Goal: Task Accomplishment & Management: Manage account settings

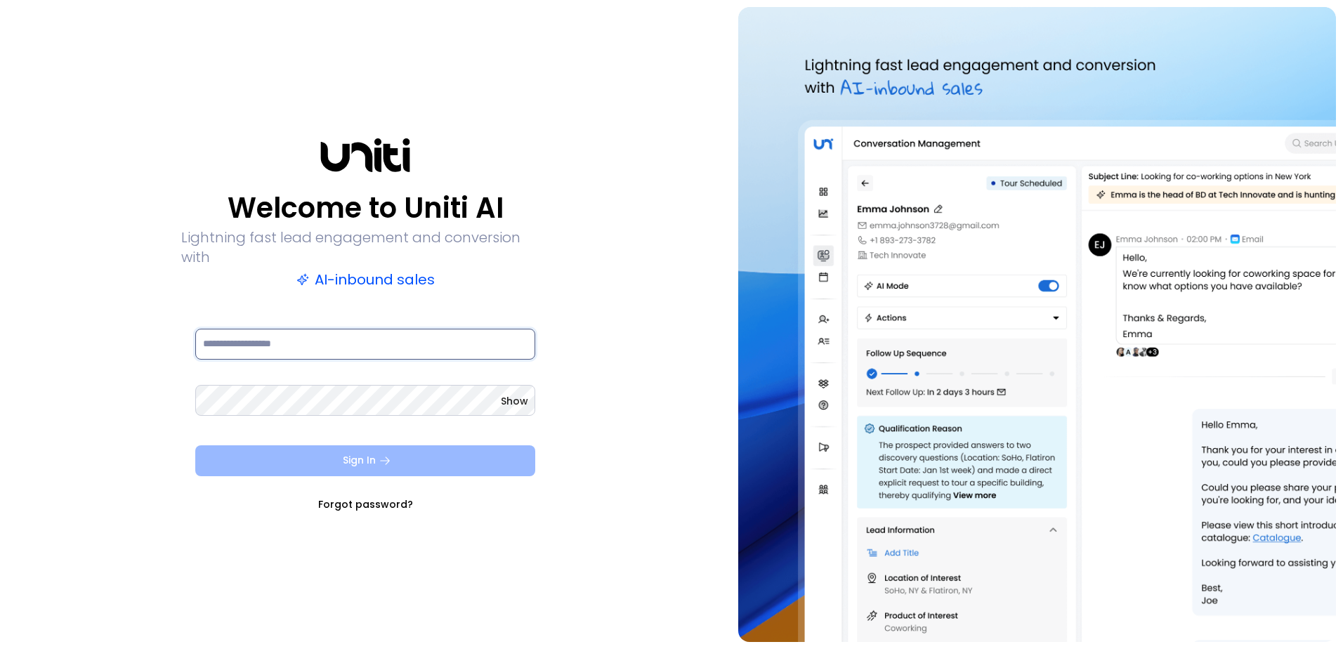
type input "**********"
click at [322, 449] on button "Sign In" at bounding box center [365, 460] width 340 height 31
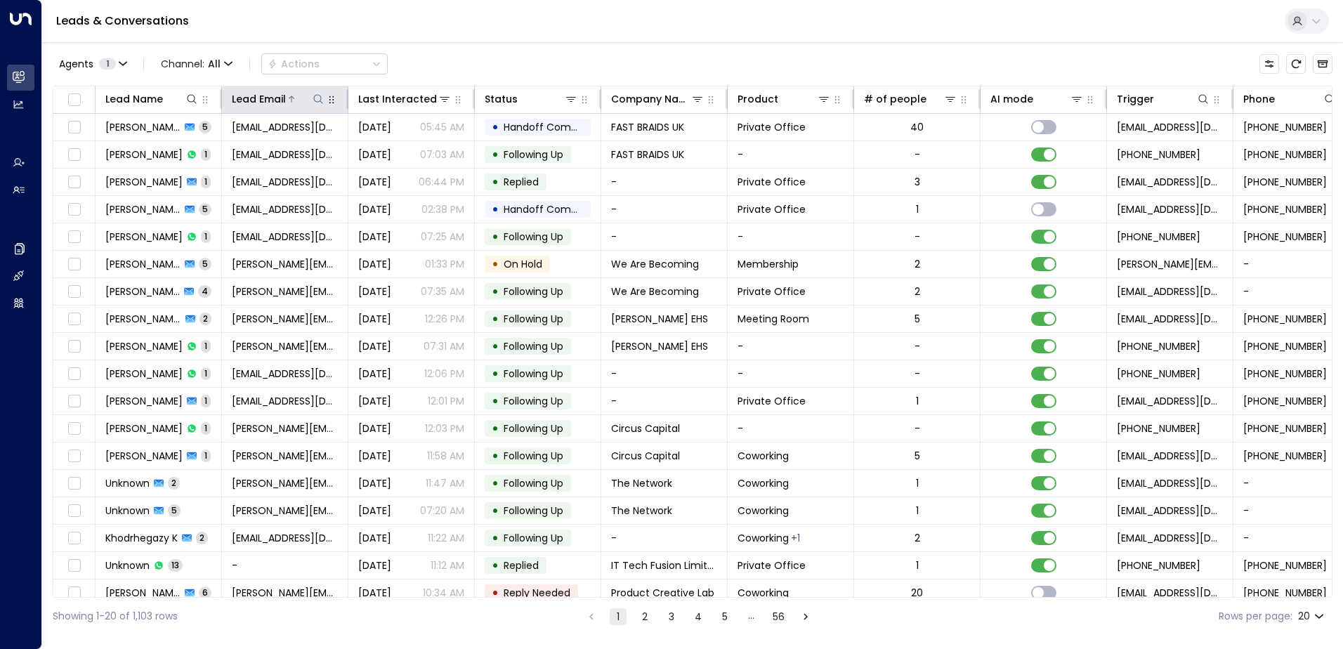
click at [310, 96] on div at bounding box center [305, 99] width 39 height 14
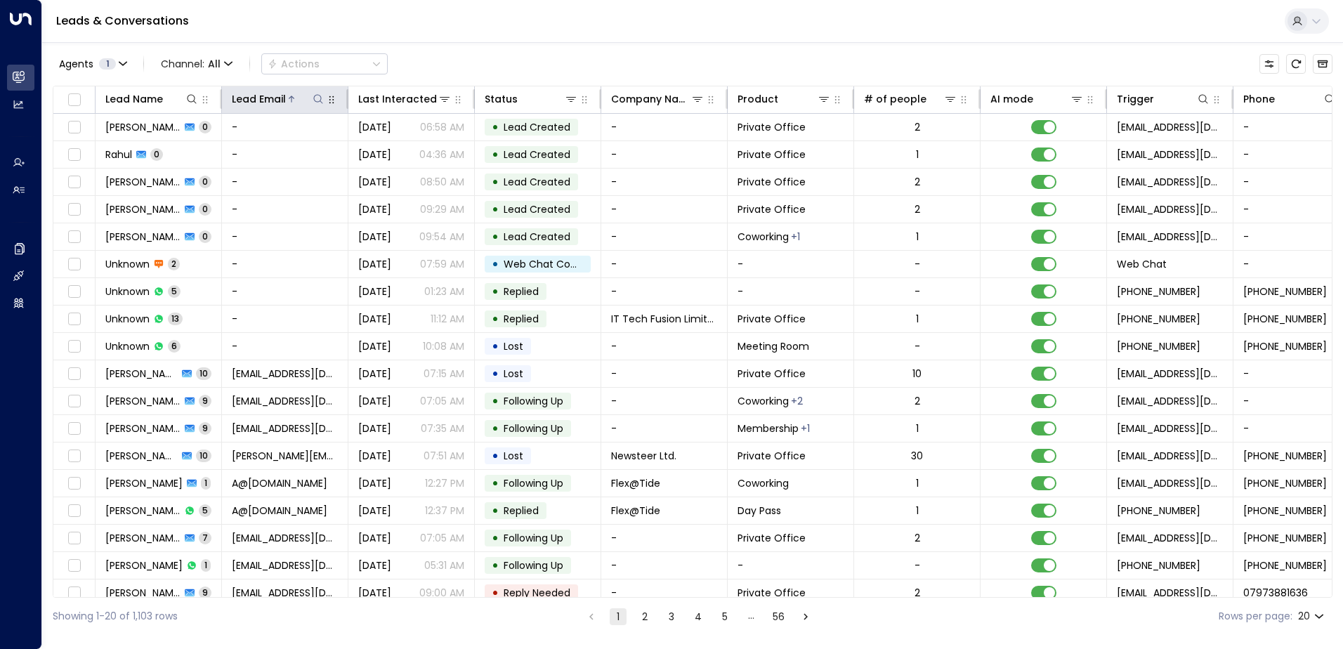
click at [316, 96] on icon at bounding box center [318, 98] width 11 height 11
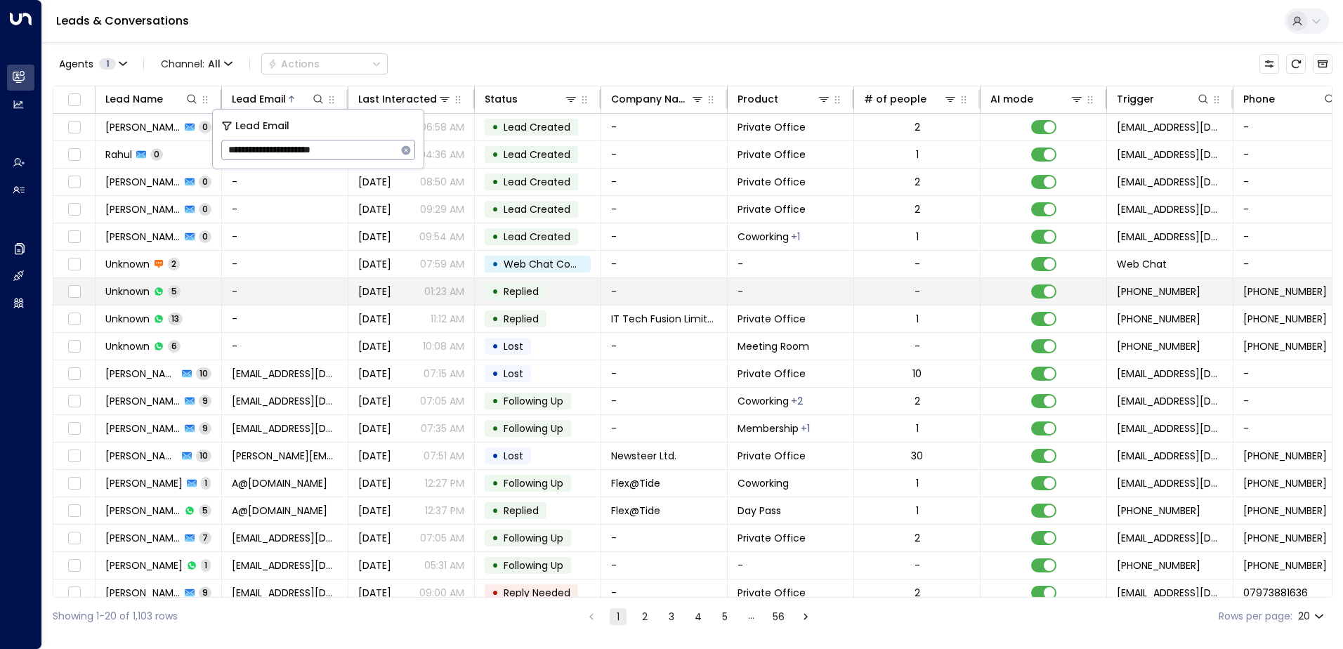
type input "**********"
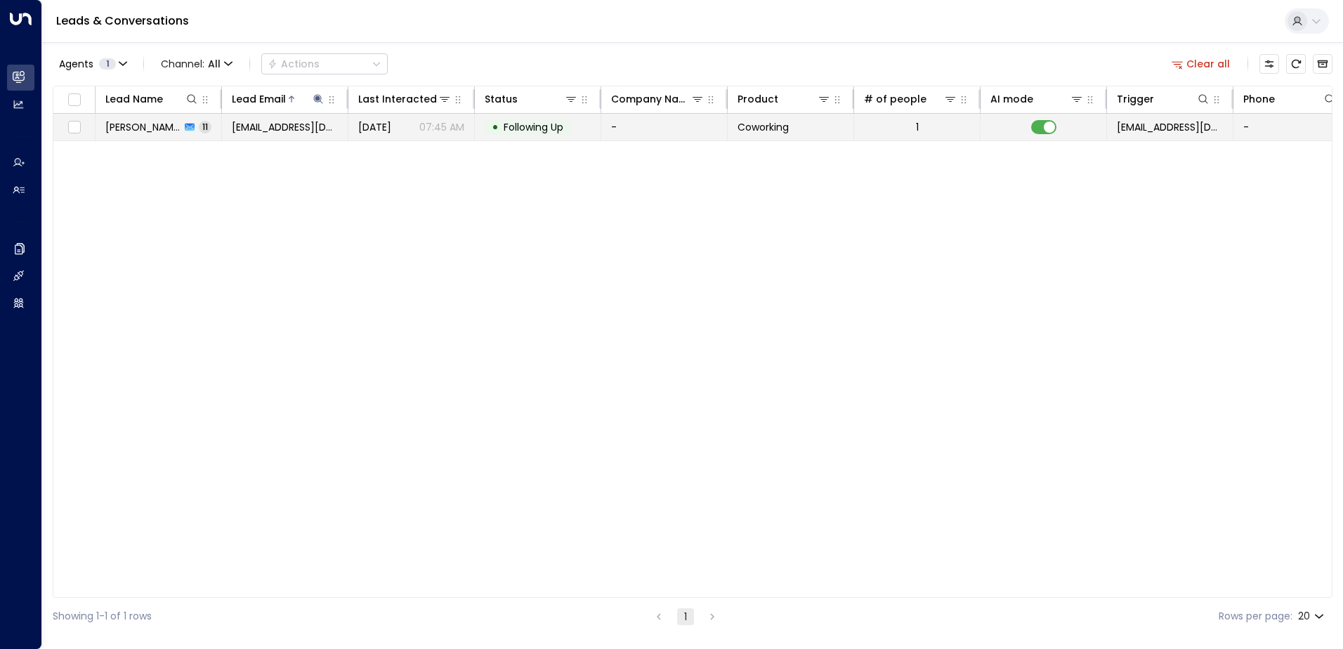
click at [542, 124] on span "Following Up" at bounding box center [534, 127] width 60 height 14
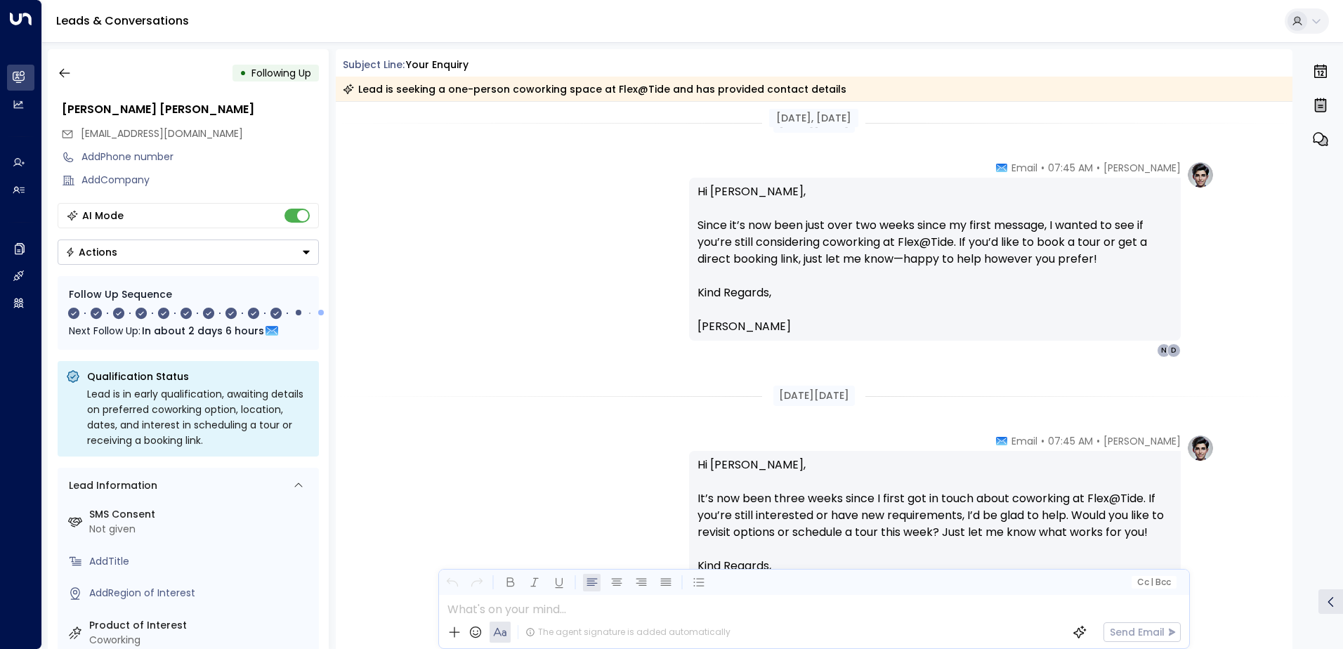
scroll to position [1832, 0]
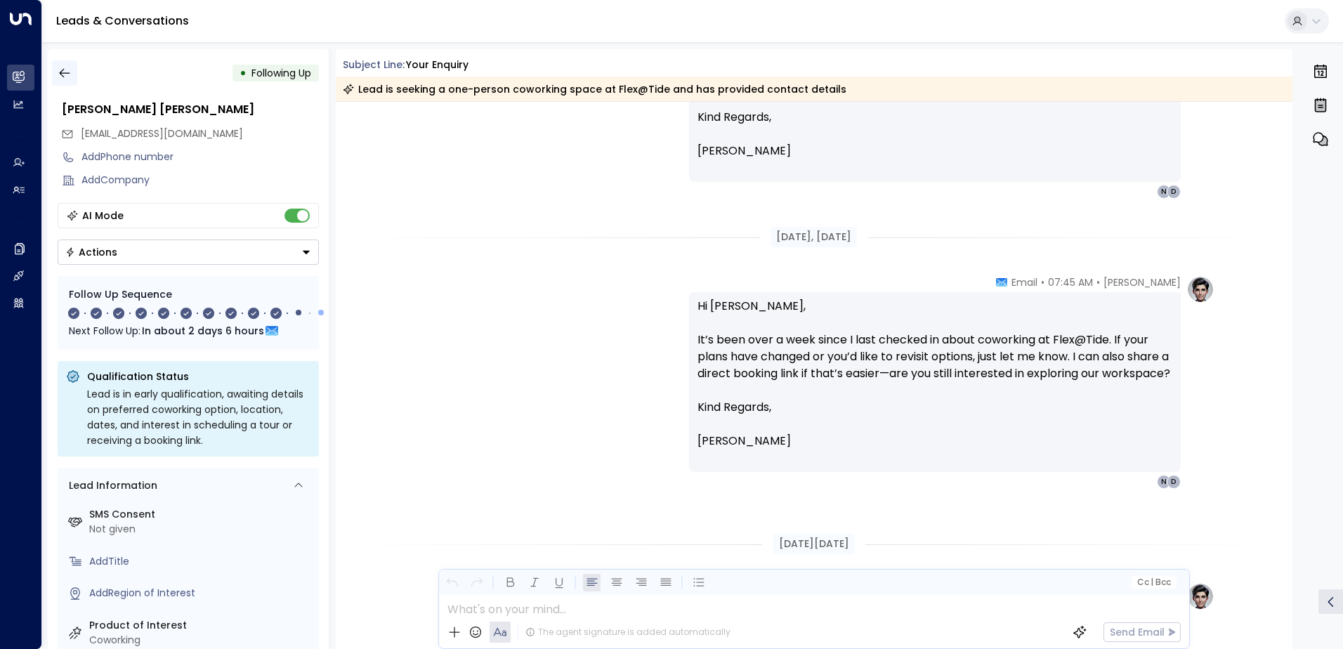
click at [65, 73] on icon "button" at bounding box center [64, 73] width 11 height 9
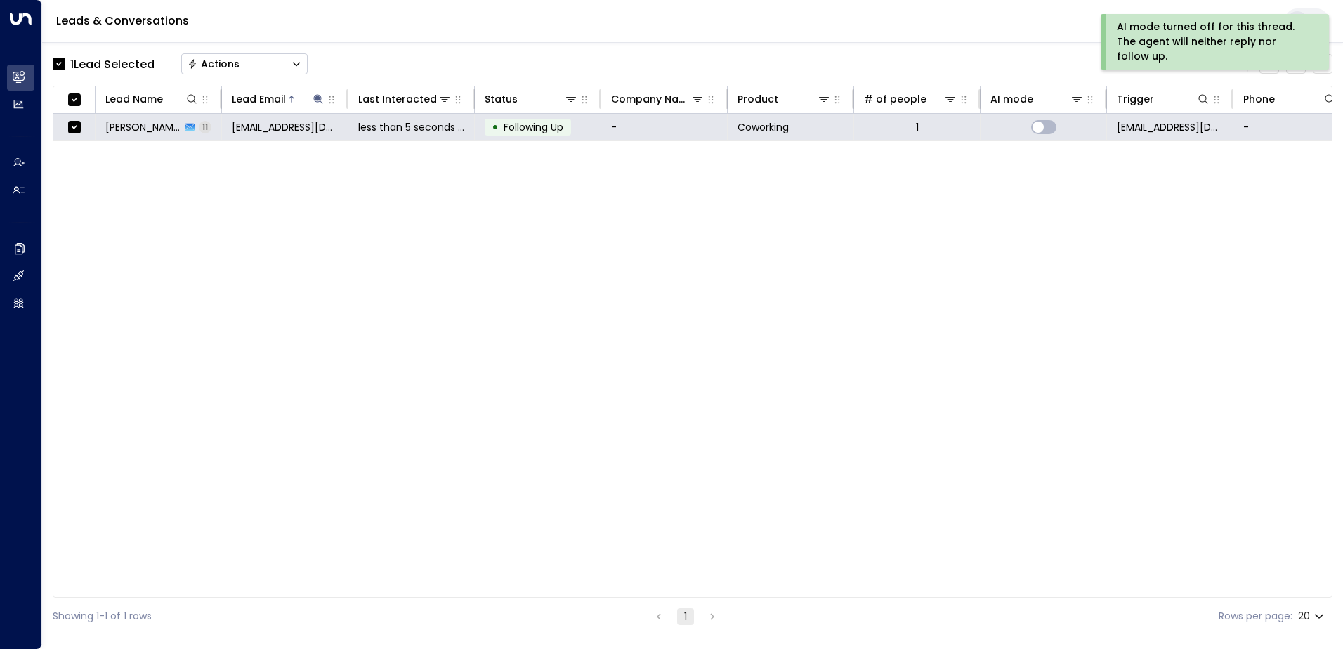
click at [214, 66] on div "Actions" at bounding box center [214, 64] width 52 height 13
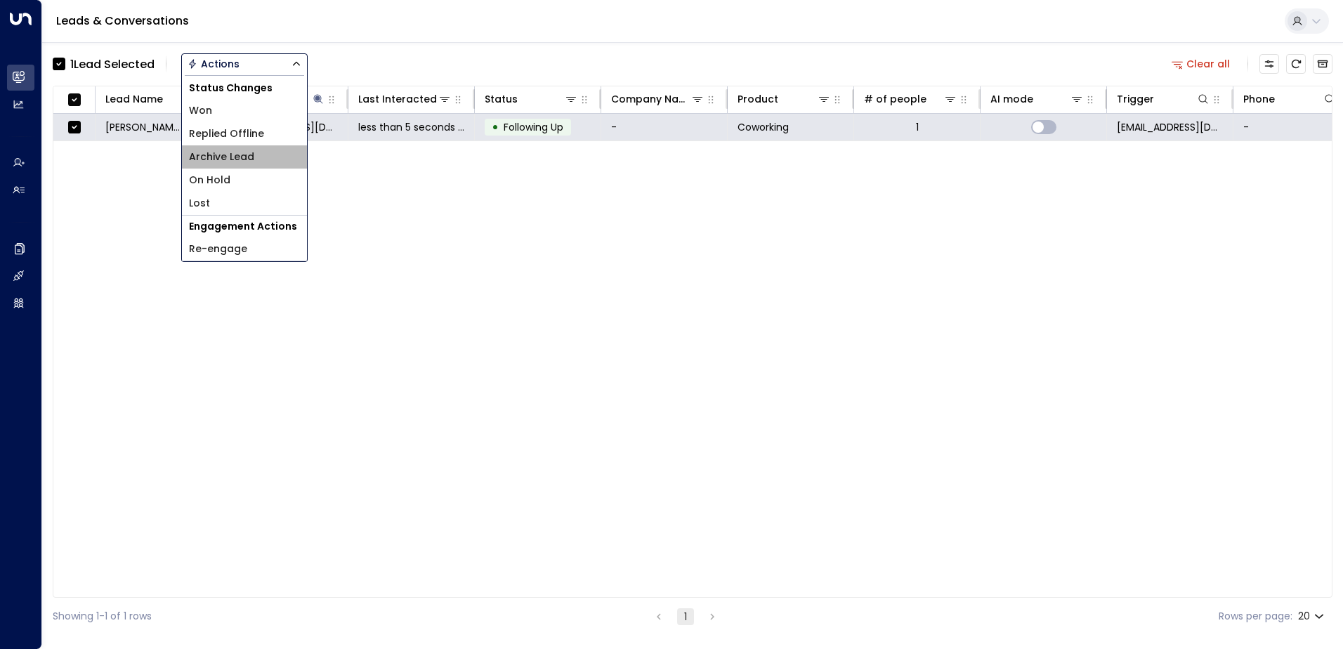
click at [240, 157] on span "Archive Lead" at bounding box center [221, 157] width 65 height 15
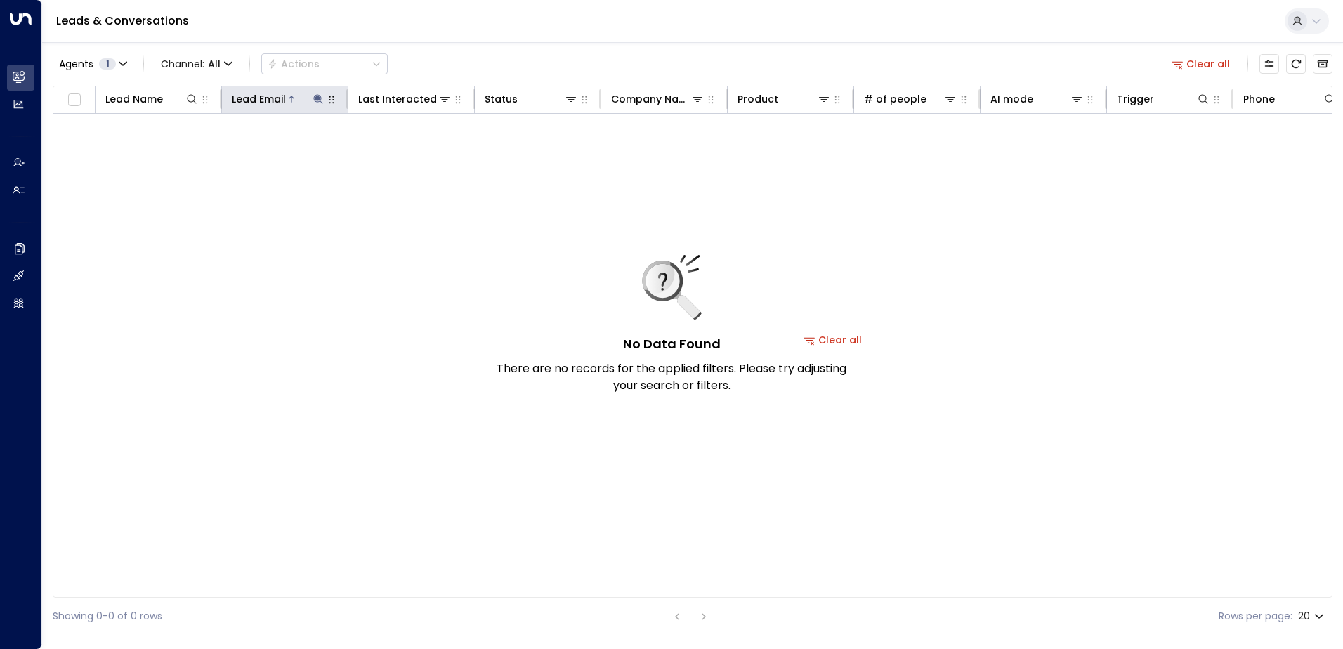
click at [320, 96] on icon at bounding box center [317, 98] width 9 height 9
click at [408, 150] on icon "button" at bounding box center [406, 149] width 9 height 9
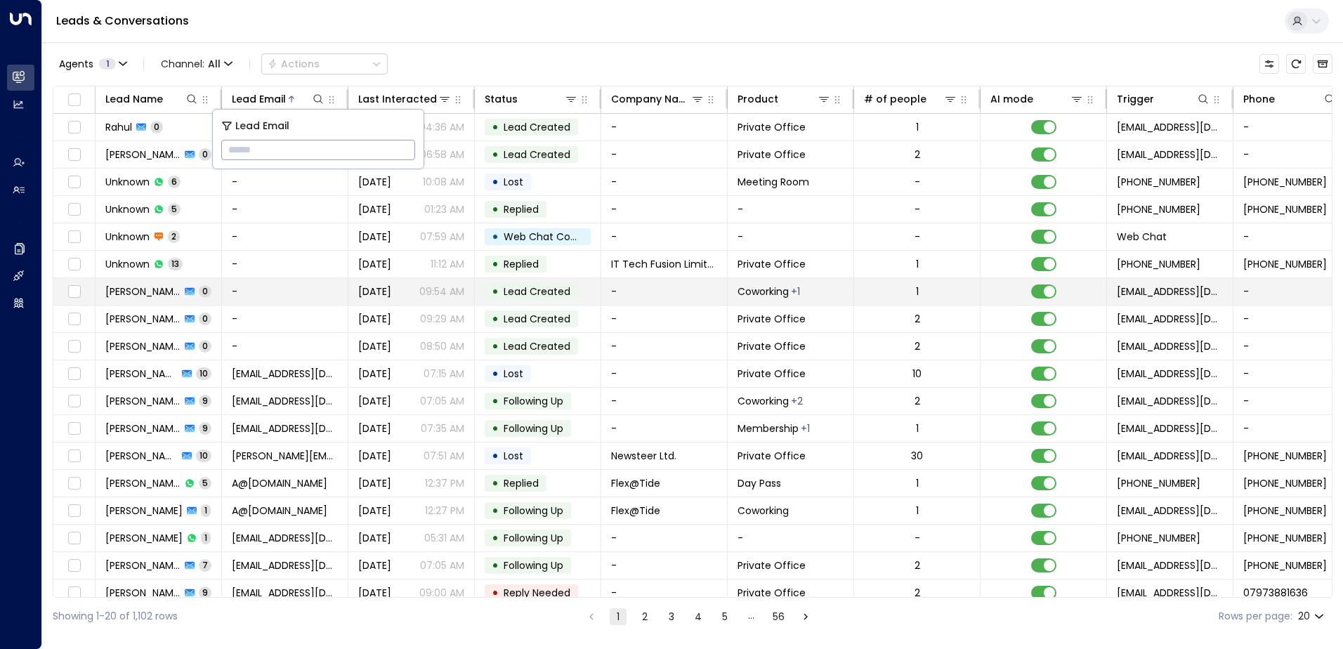
type input "**********"
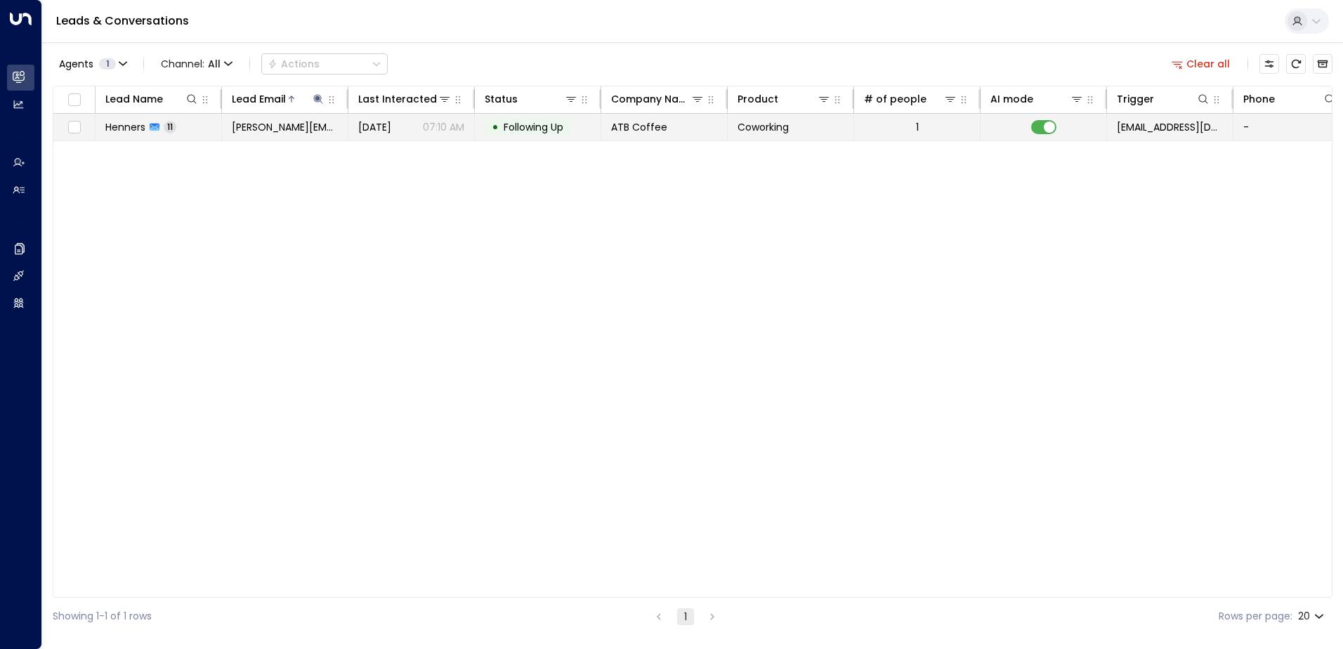
click at [534, 128] on span "Following Up" at bounding box center [534, 127] width 60 height 14
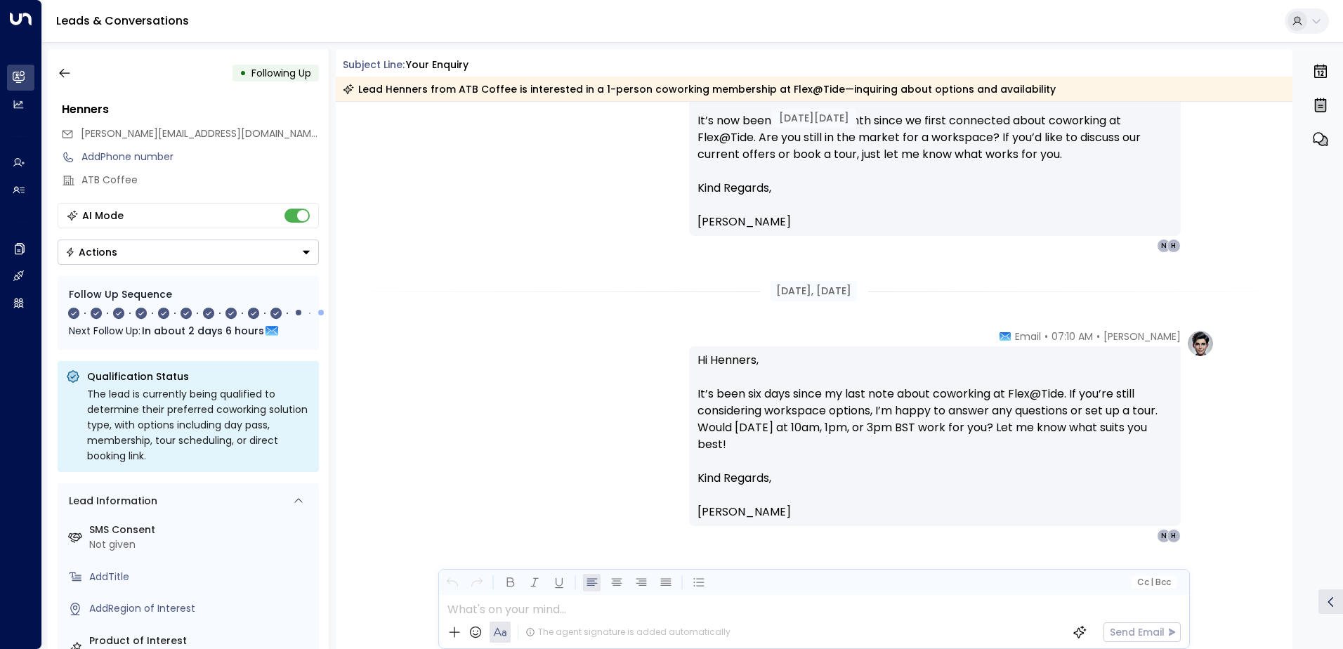
scroll to position [2956, 0]
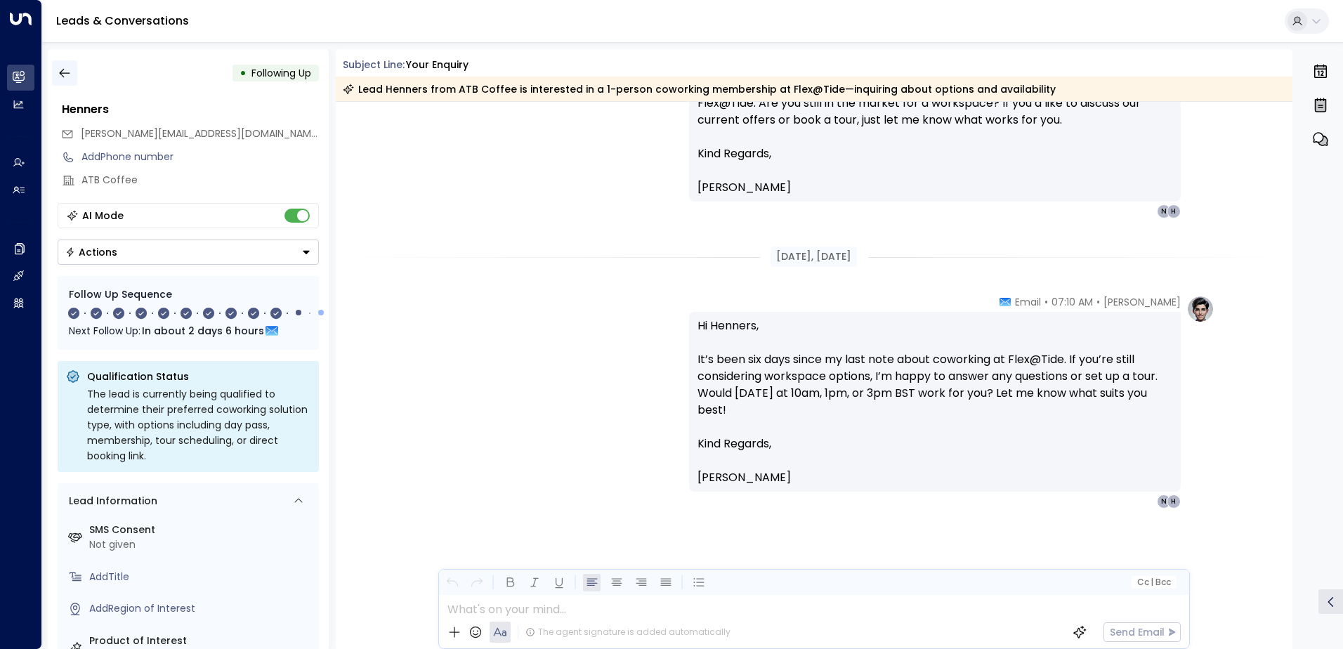
click at [68, 72] on icon "button" at bounding box center [65, 73] width 14 height 14
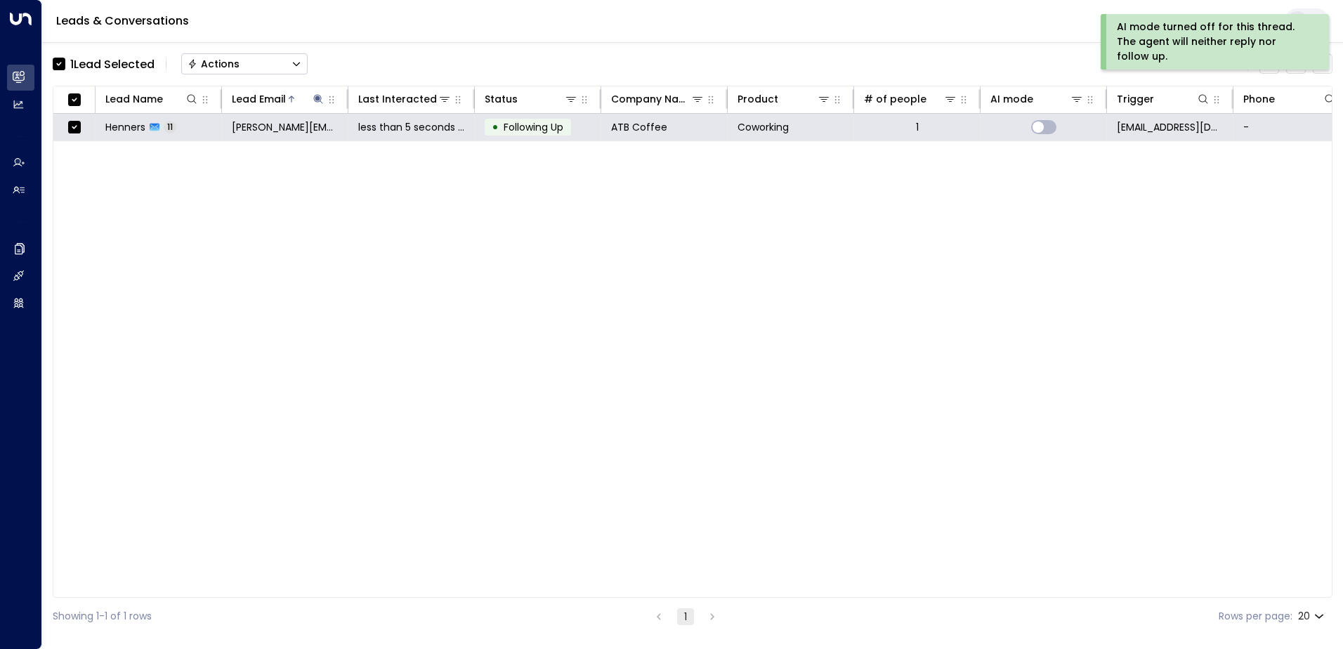
click at [221, 63] on div "Actions" at bounding box center [214, 64] width 52 height 13
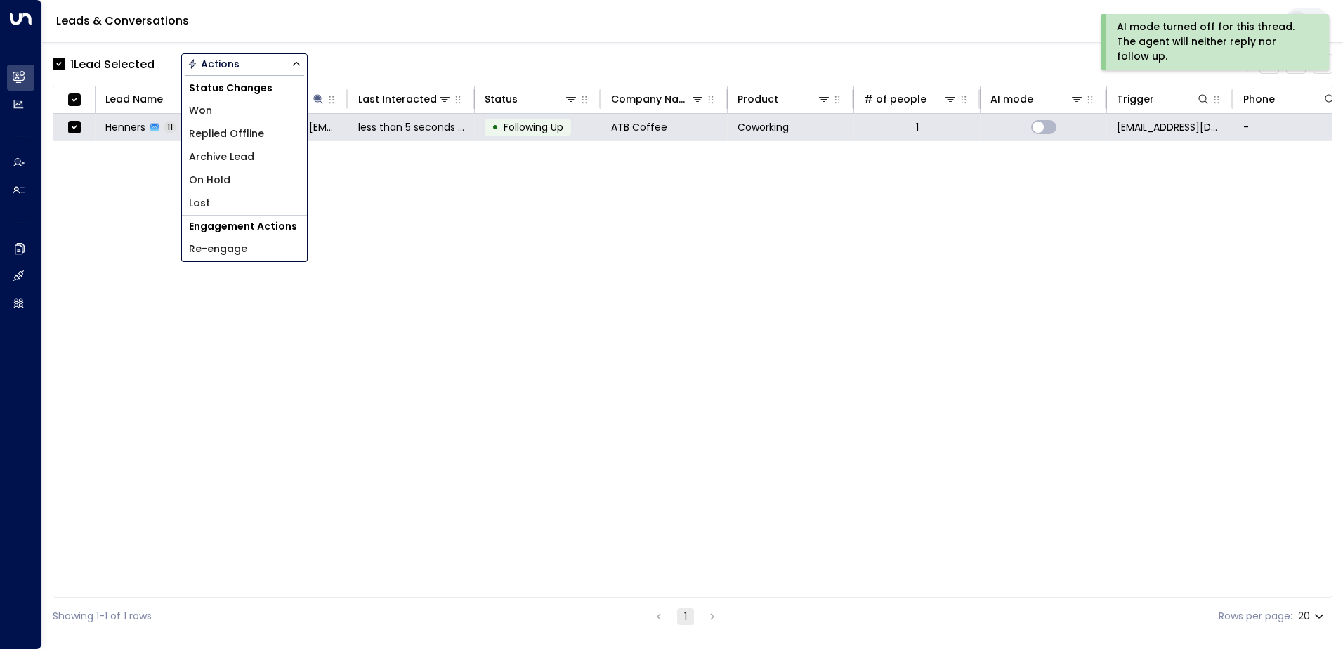
click at [228, 155] on span "Archive Lead" at bounding box center [221, 157] width 65 height 15
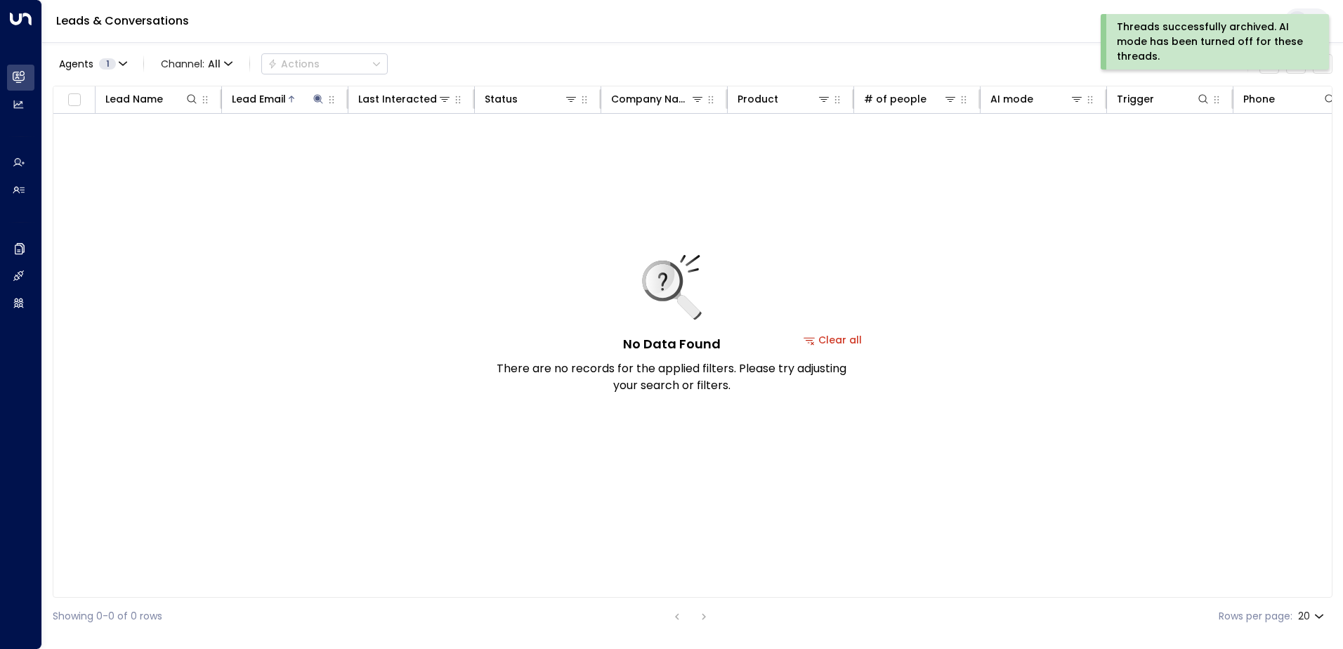
click at [1158, 37] on div "Threads successfully archived. AI mode has been turned off for these threads." at bounding box center [1213, 42] width 193 height 44
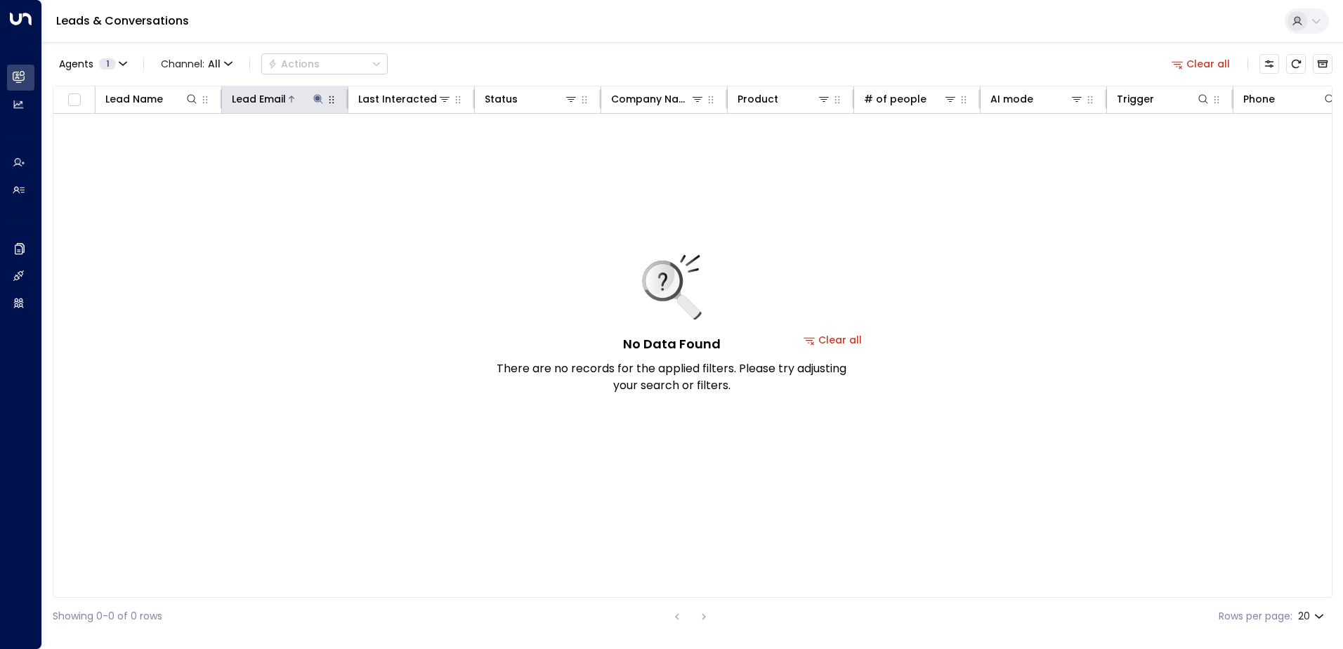
click at [317, 98] on icon at bounding box center [317, 98] width 9 height 9
click at [408, 152] on icon "button" at bounding box center [406, 149] width 9 height 9
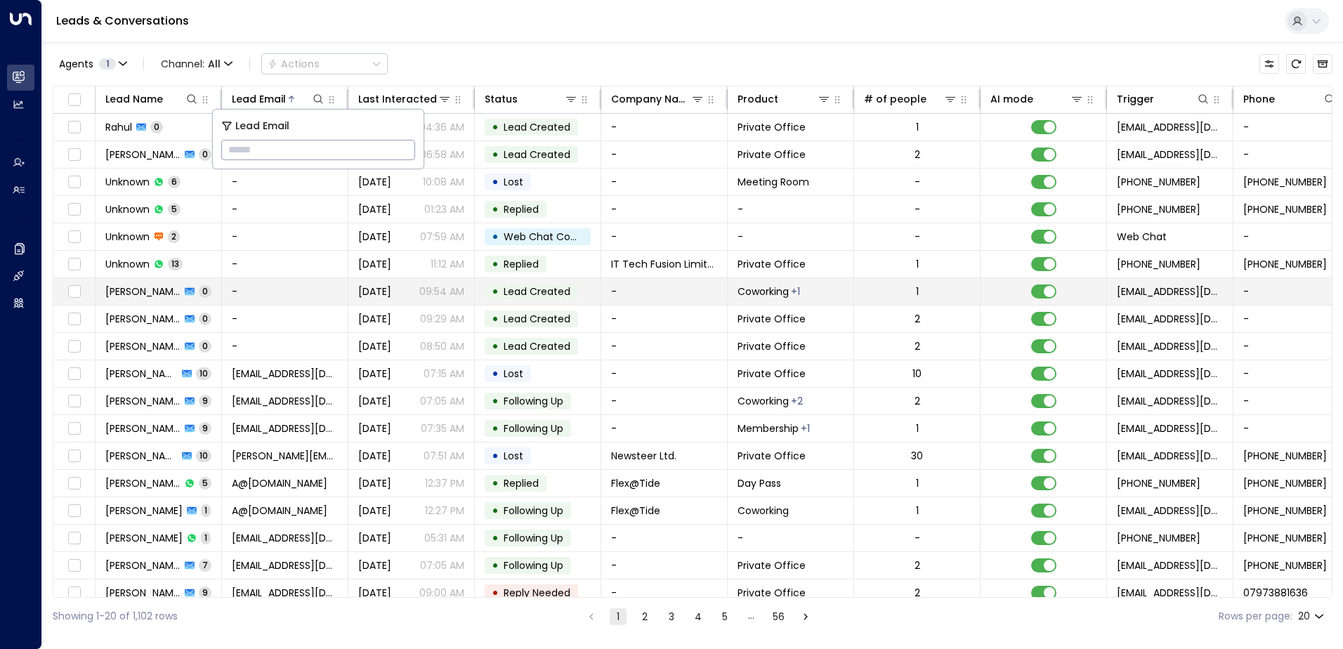
type input "**********"
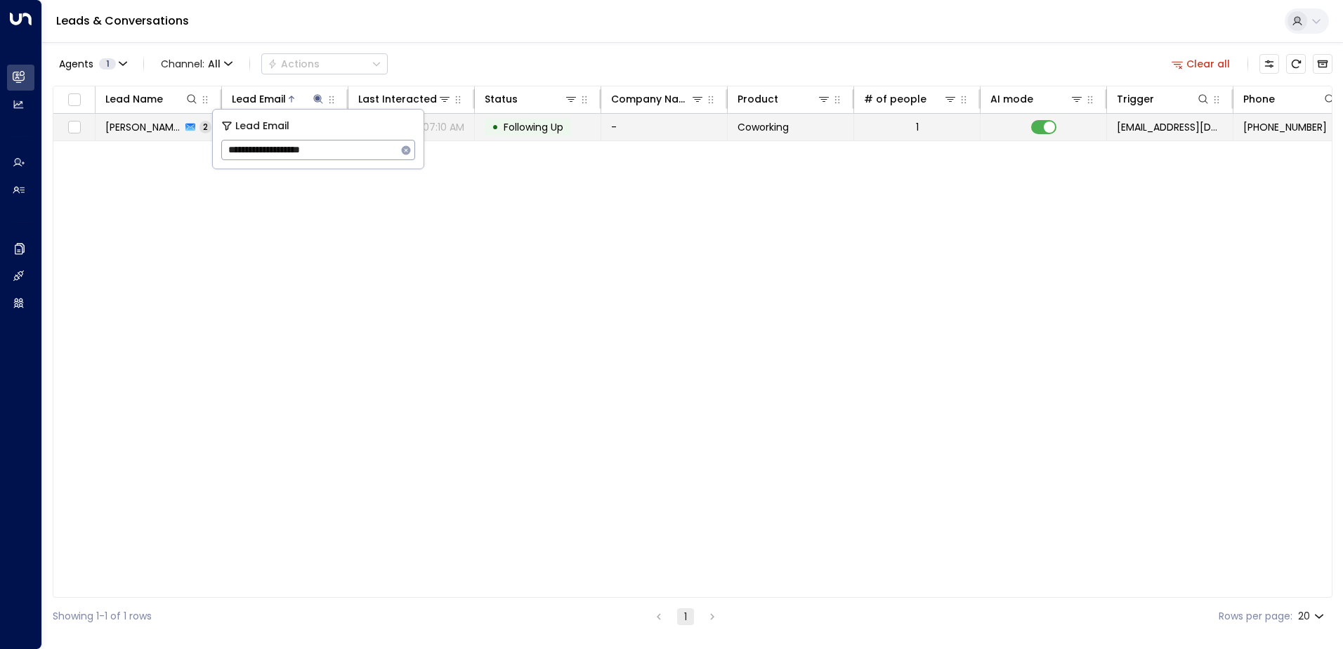
click at [532, 133] on span "Following Up" at bounding box center [534, 127] width 60 height 14
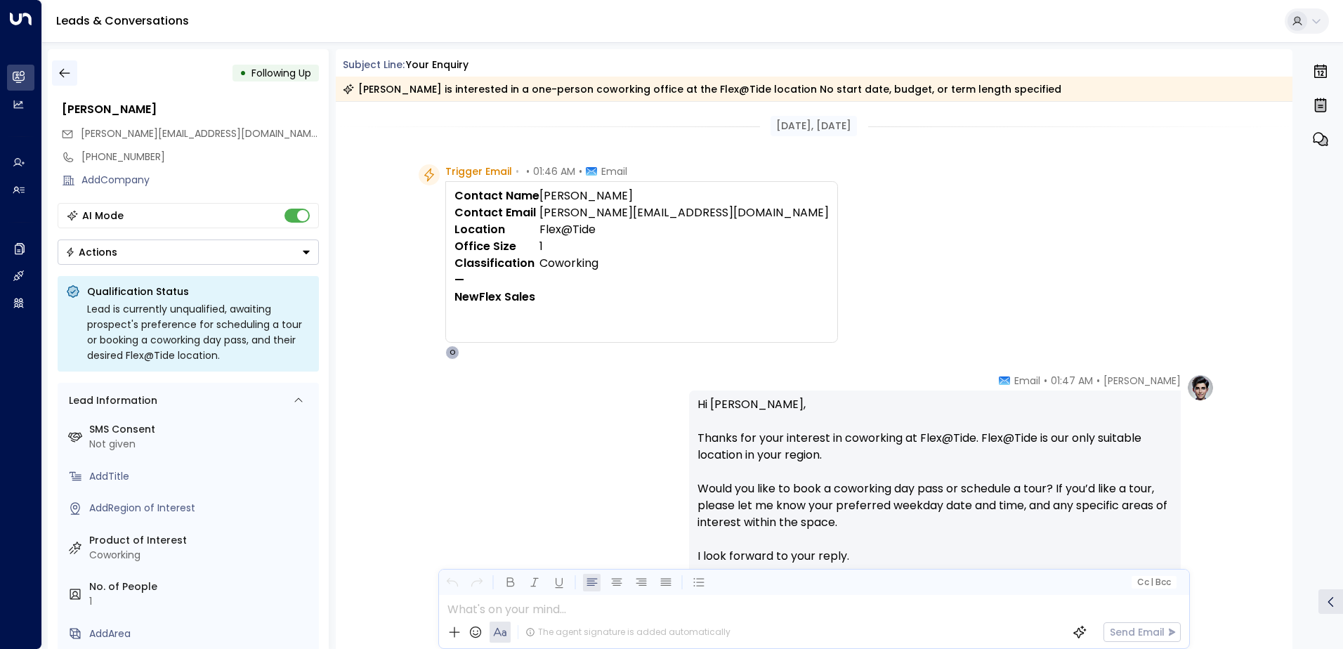
click at [71, 72] on icon "button" at bounding box center [65, 73] width 14 height 14
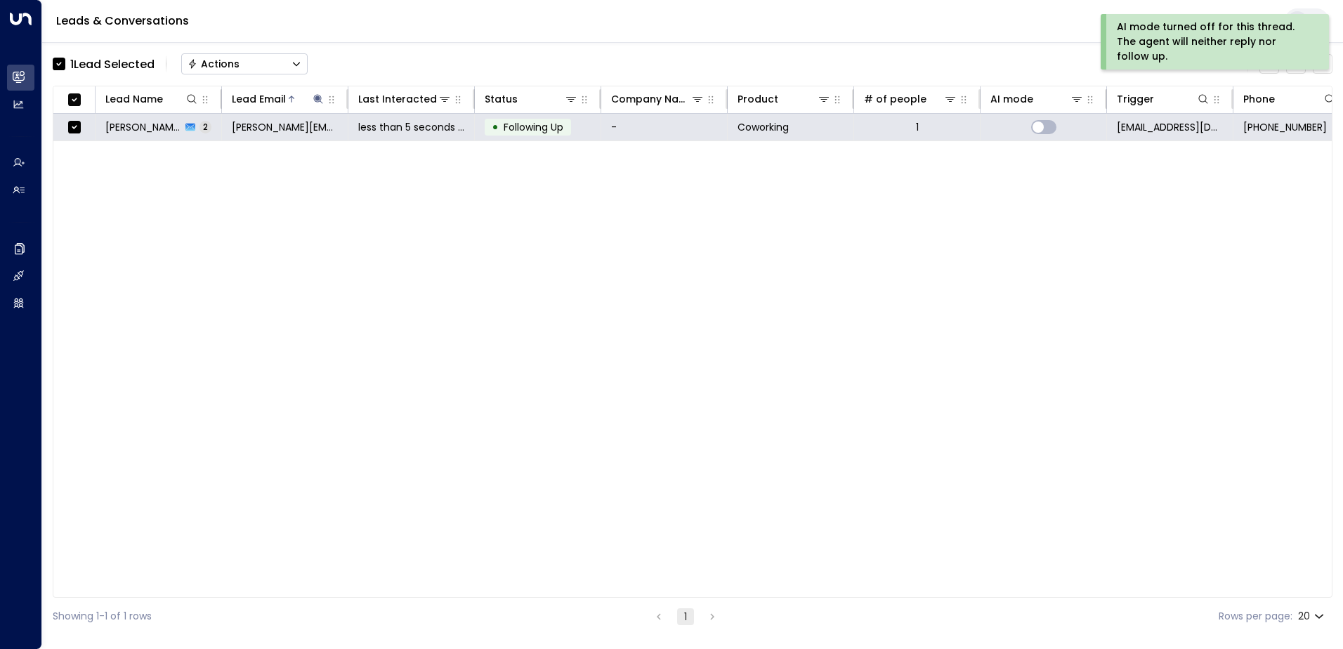
click at [221, 58] on div "Actions" at bounding box center [214, 64] width 52 height 13
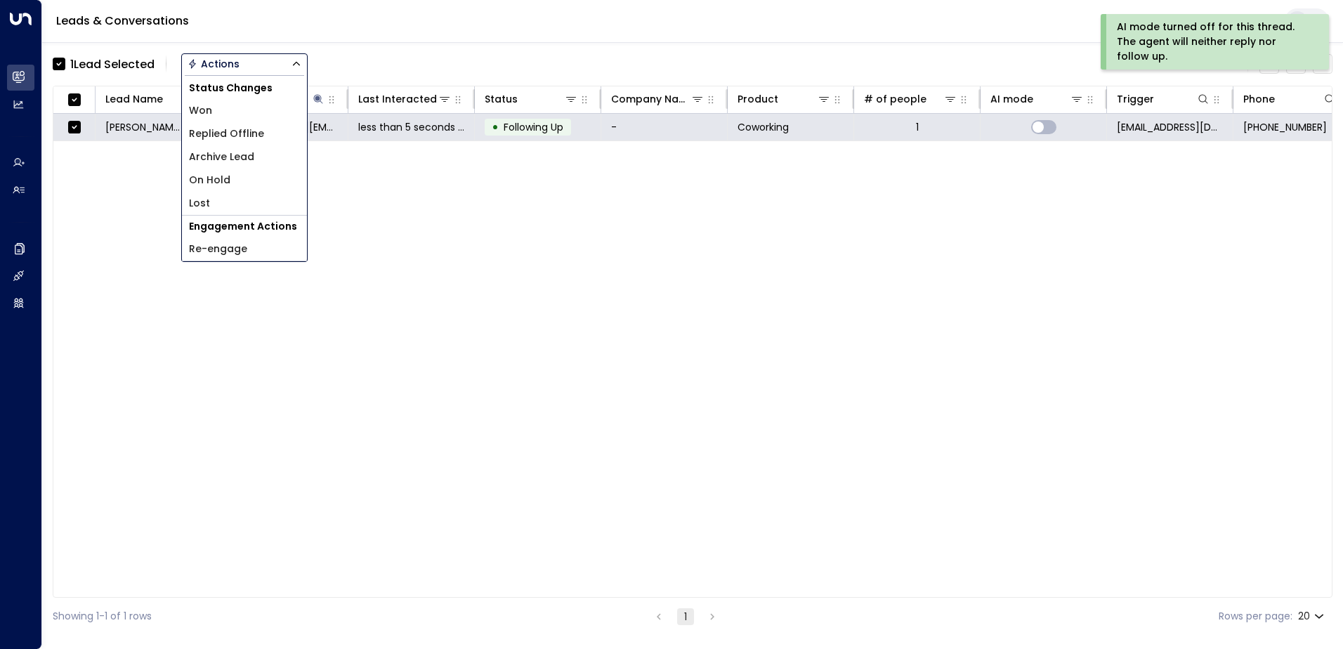
click at [234, 155] on span "Archive Lead" at bounding box center [221, 157] width 65 height 15
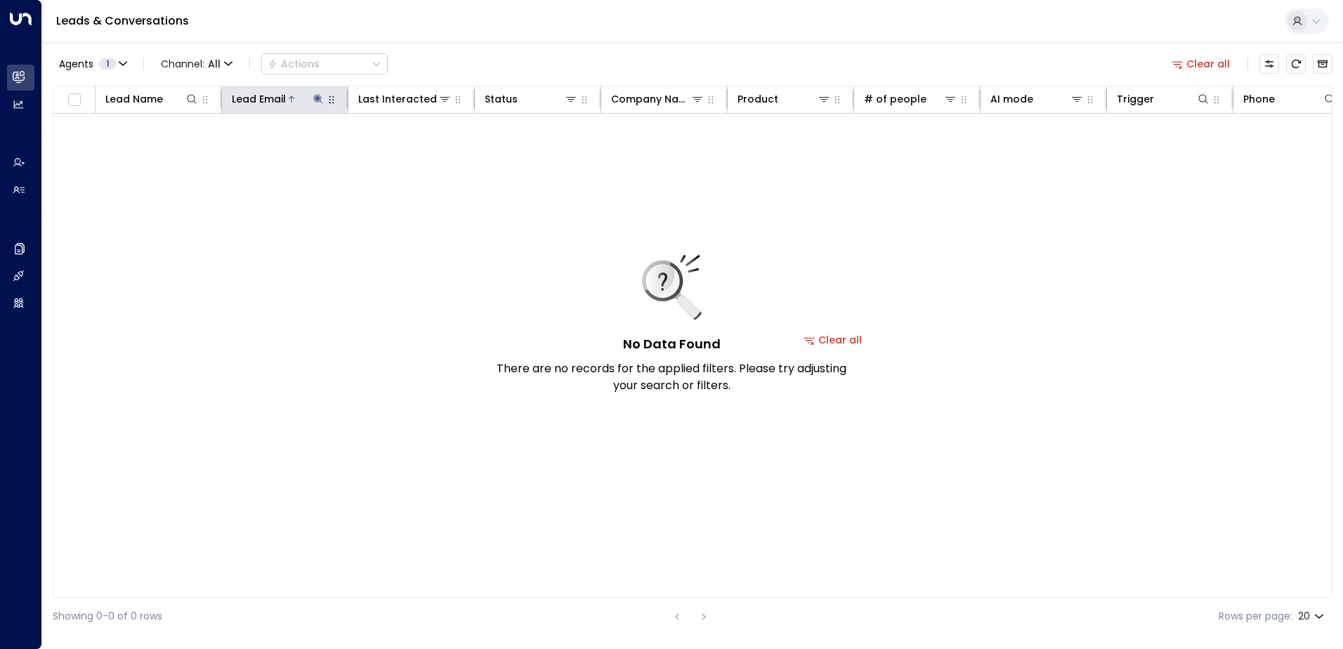
click at [287, 100] on icon at bounding box center [291, 99] width 8 height 8
click at [292, 98] on icon at bounding box center [291, 99] width 8 height 8
click at [316, 93] on button at bounding box center [318, 99] width 14 height 14
click at [405, 145] on icon "button" at bounding box center [405, 150] width 11 height 11
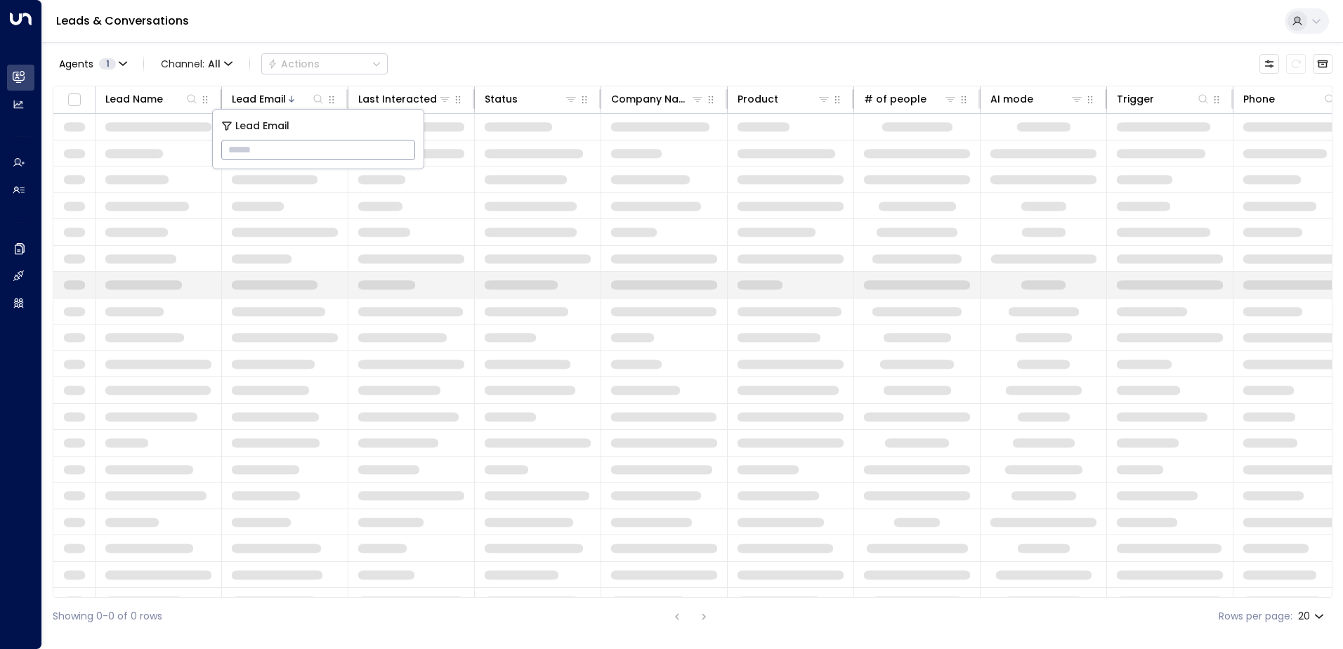
type input "**********"
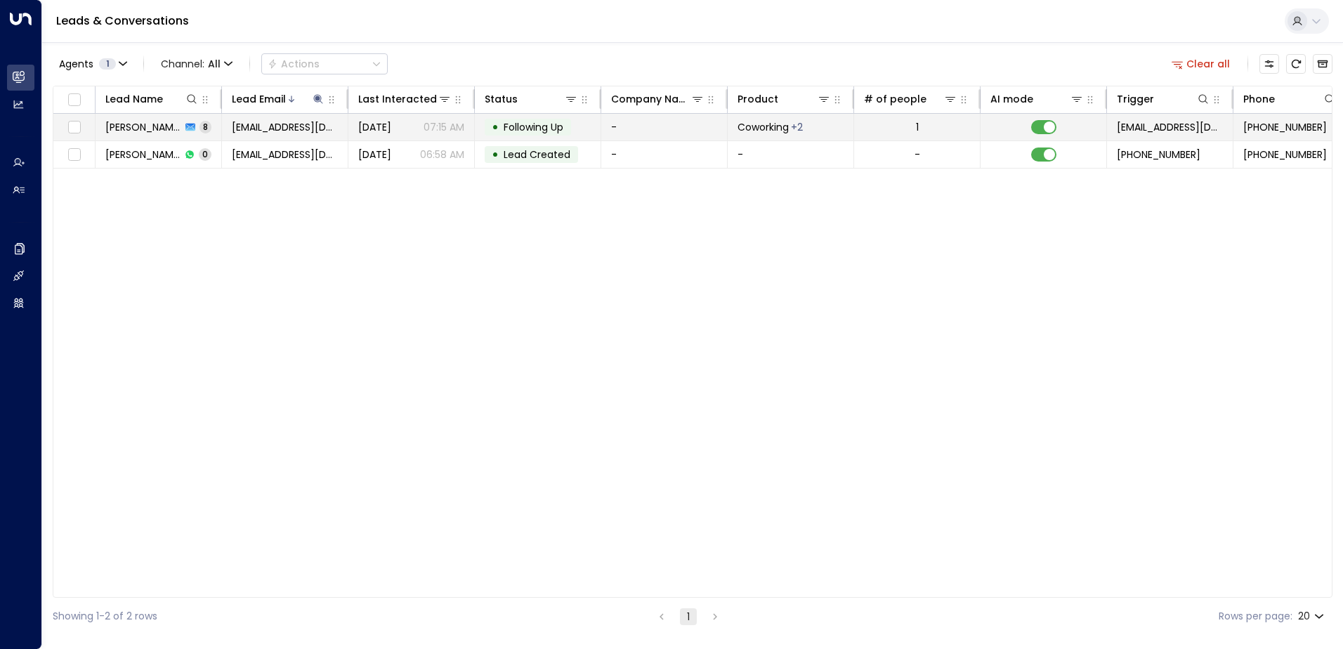
click at [525, 129] on span "Following Up" at bounding box center [534, 127] width 60 height 14
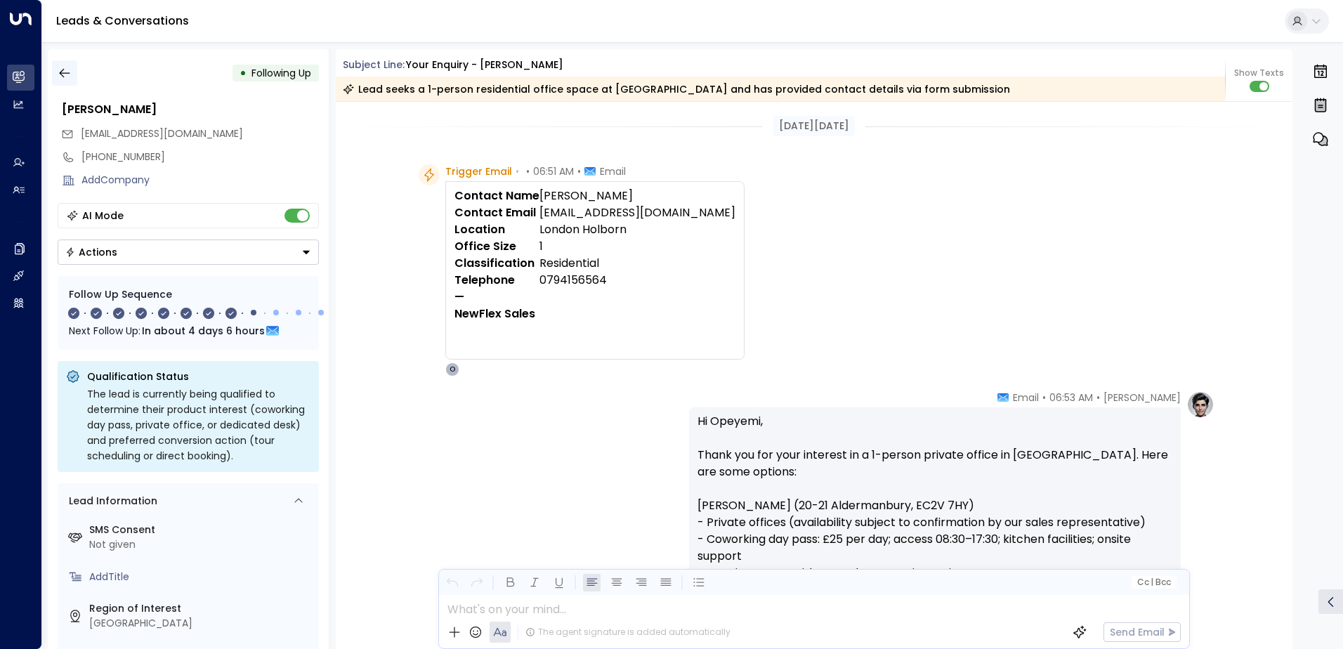
click at [67, 73] on icon "button" at bounding box center [64, 73] width 11 height 9
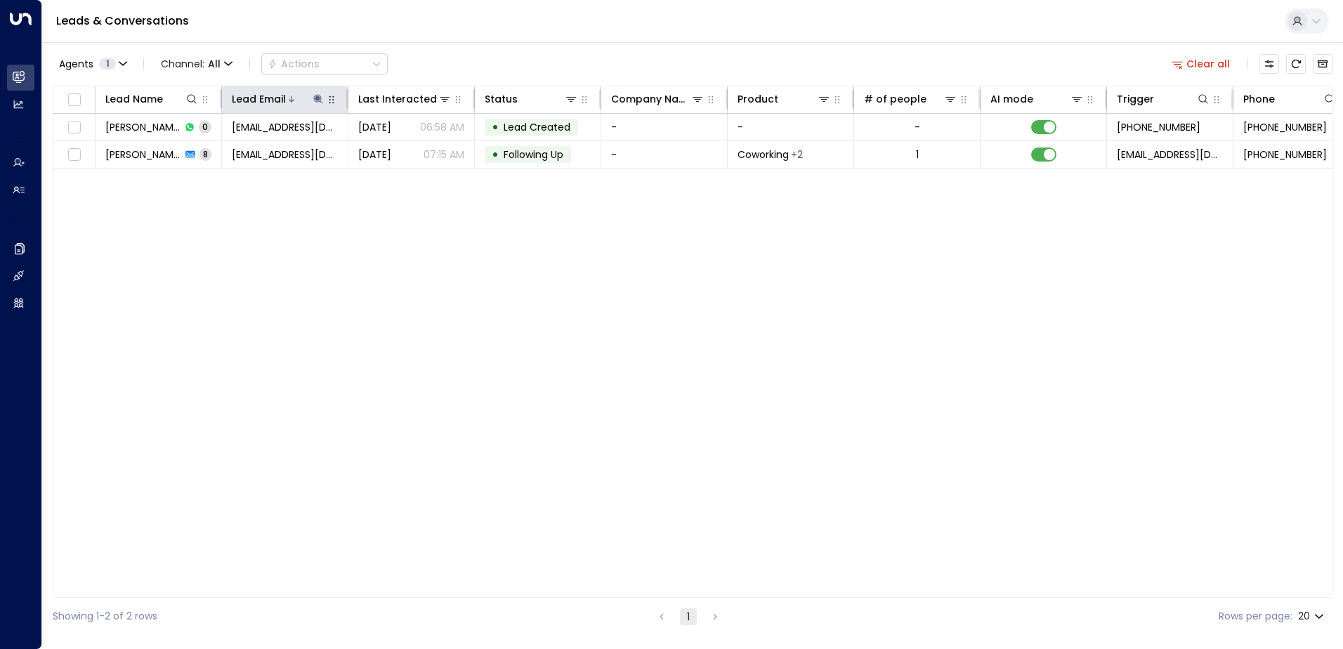
click at [315, 98] on icon at bounding box center [318, 98] width 11 height 11
click at [410, 150] on icon "button" at bounding box center [406, 149] width 9 height 9
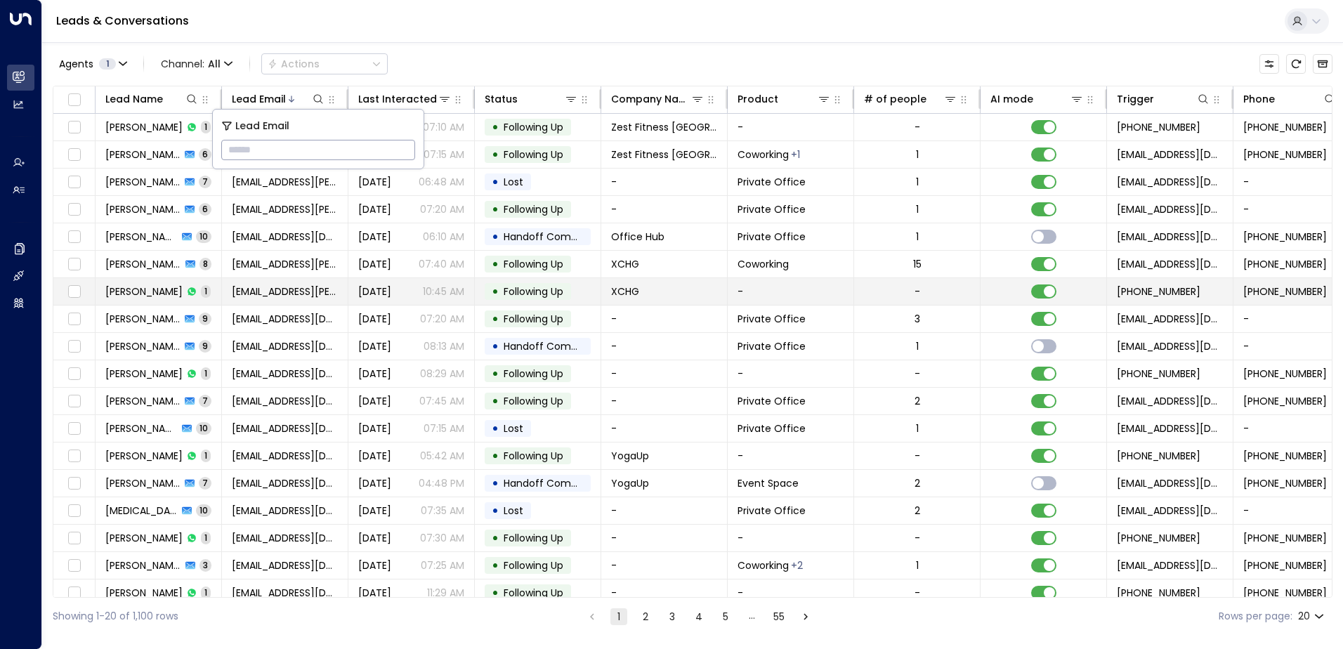
type input "**********"
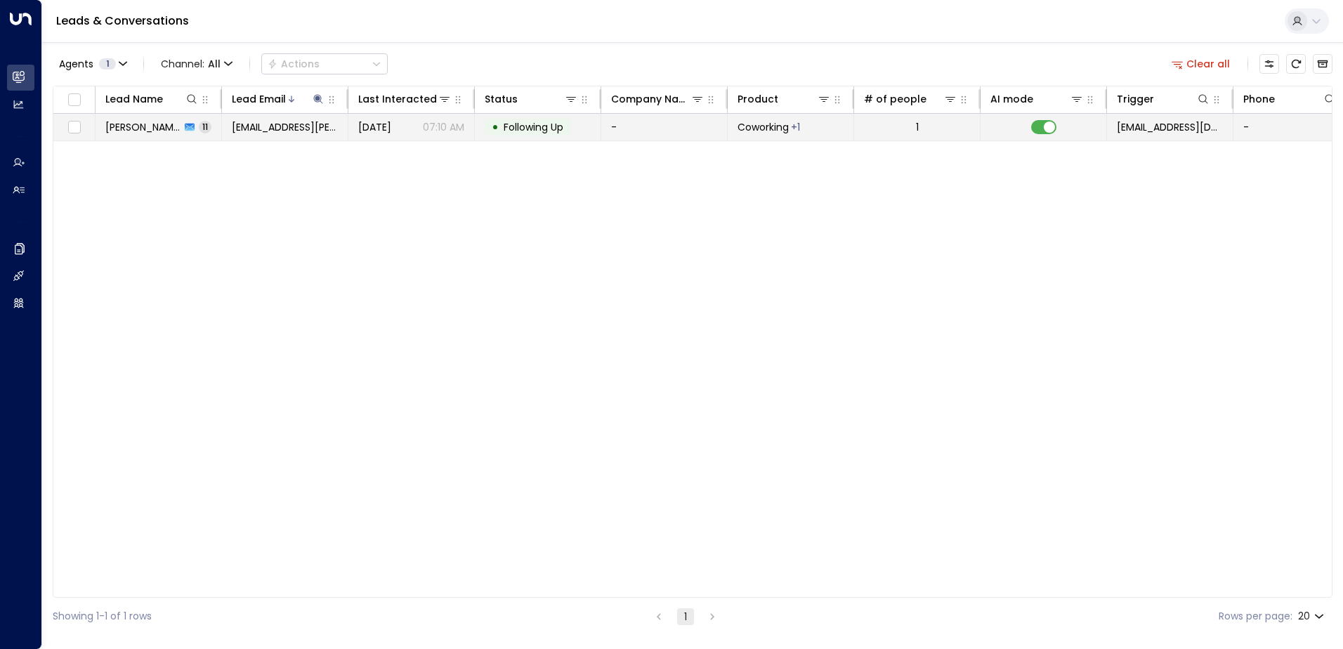
click at [549, 129] on span "Following Up" at bounding box center [534, 127] width 60 height 14
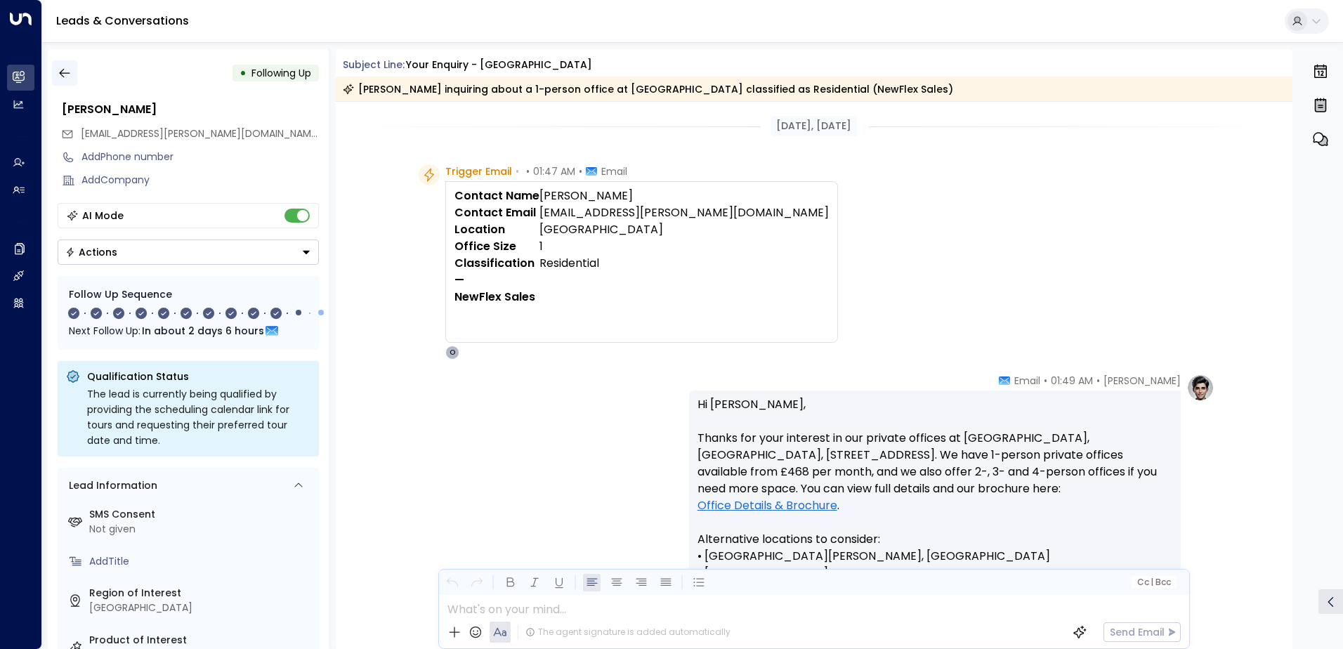
click at [63, 69] on icon "button" at bounding box center [65, 73] width 14 height 14
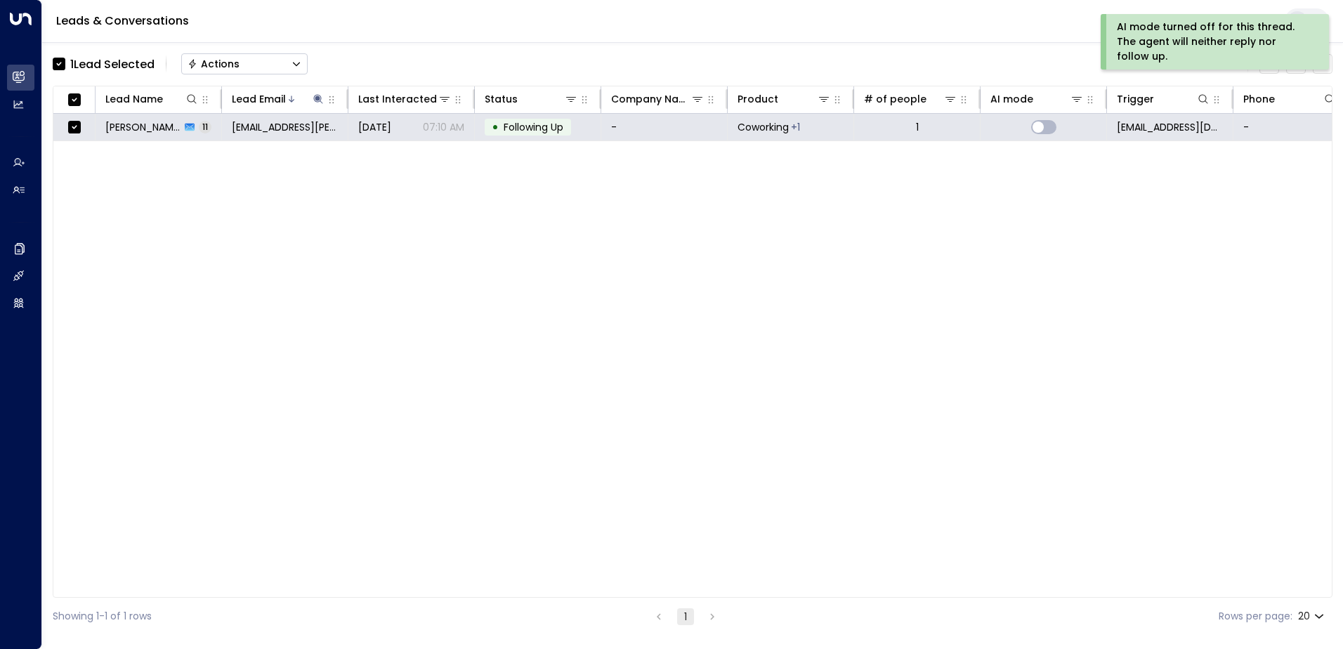
click at [221, 66] on div "Actions" at bounding box center [214, 64] width 52 height 13
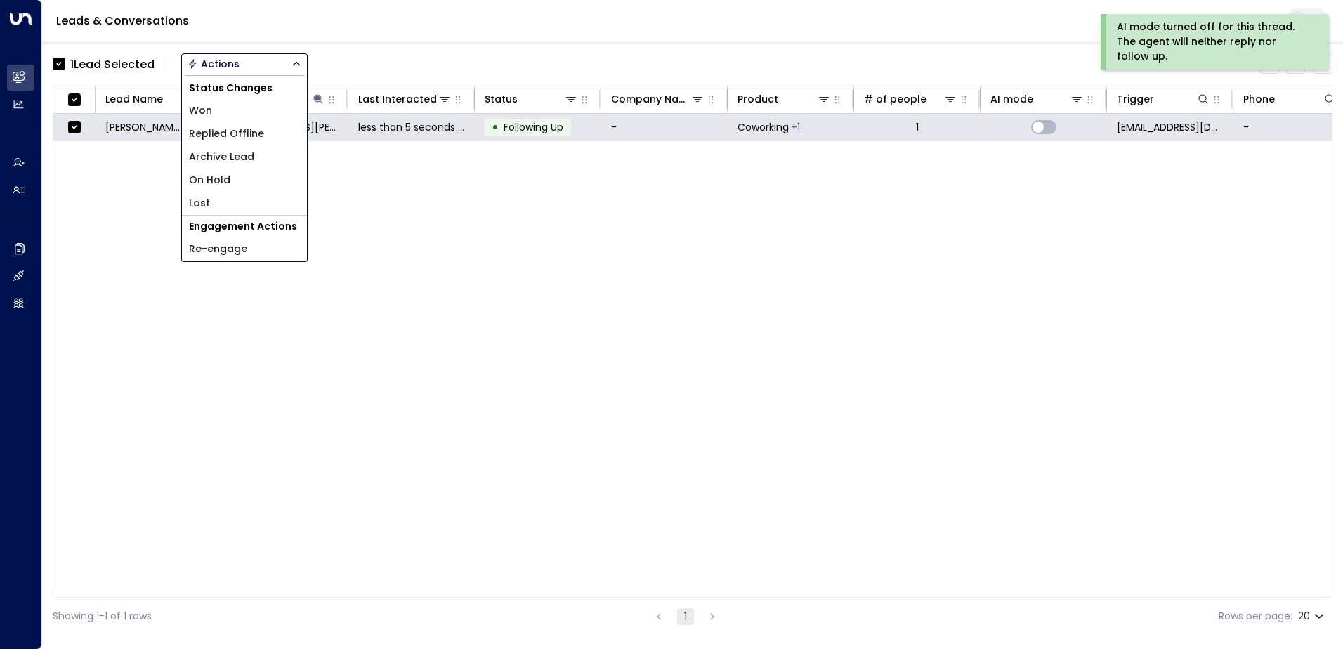
click at [239, 155] on span "Archive Lead" at bounding box center [221, 157] width 65 height 15
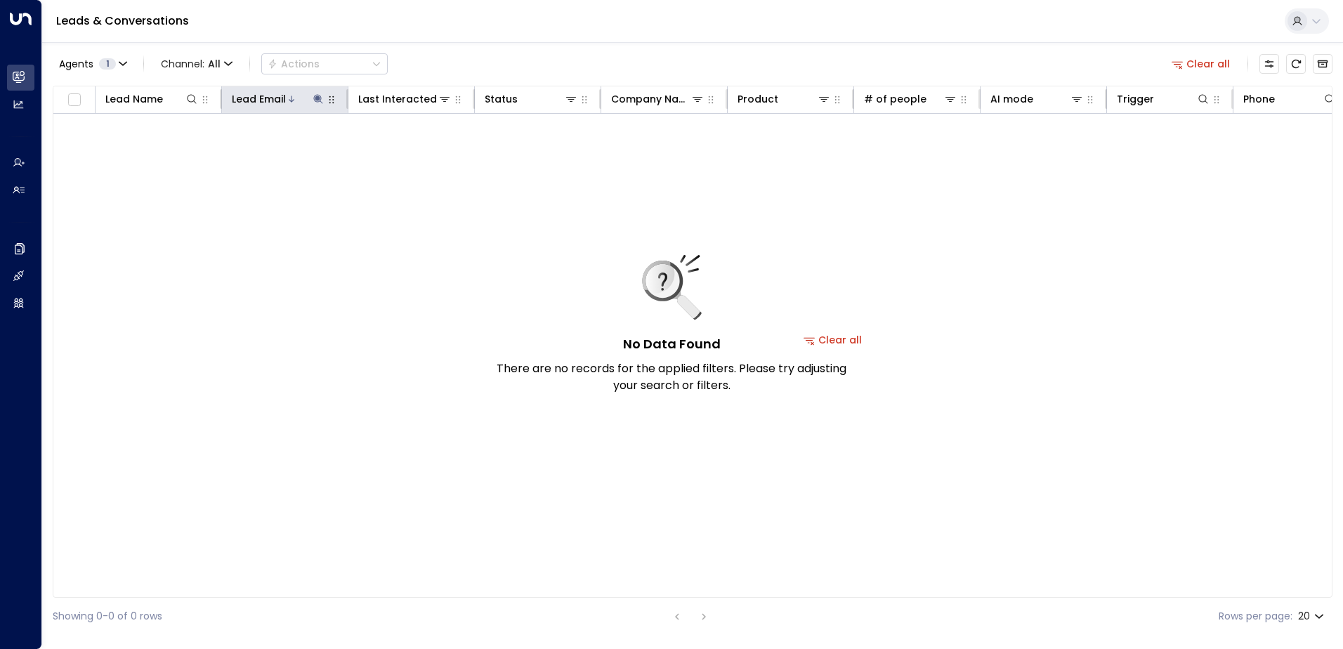
click at [318, 98] on icon at bounding box center [317, 98] width 9 height 9
click at [405, 152] on icon "button" at bounding box center [406, 149] width 9 height 9
type input "**********"
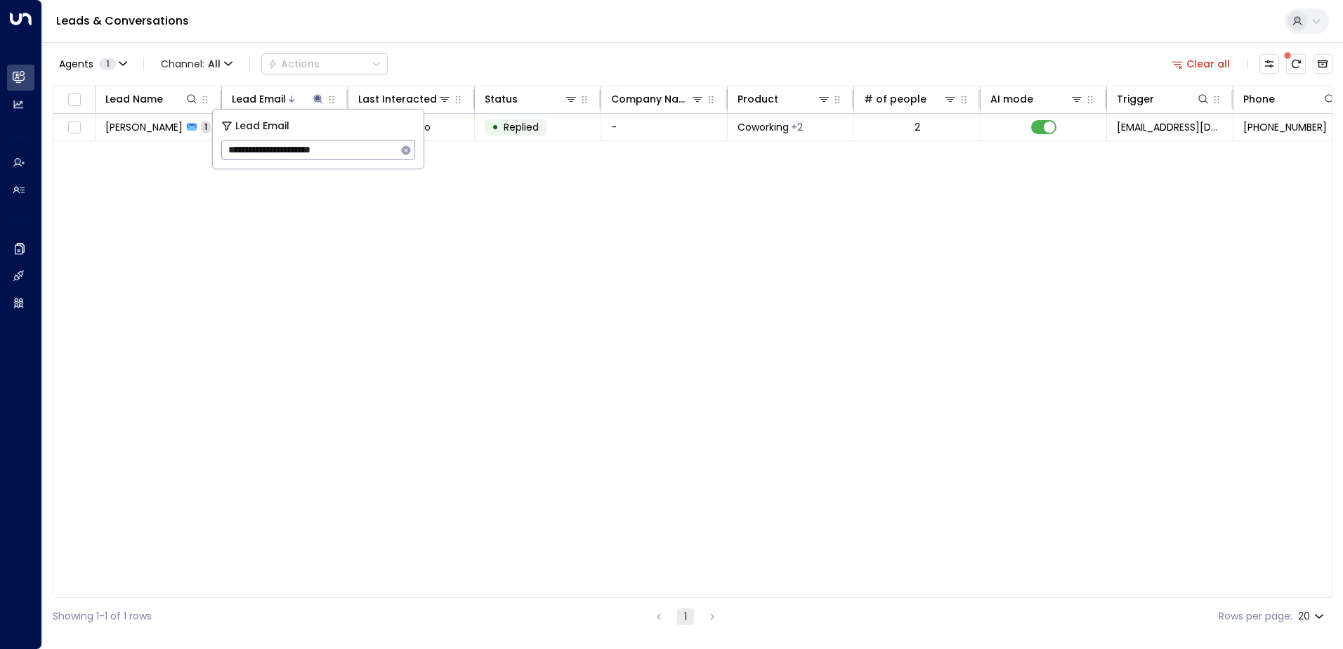
click at [402, 147] on icon "button" at bounding box center [405, 150] width 11 height 11
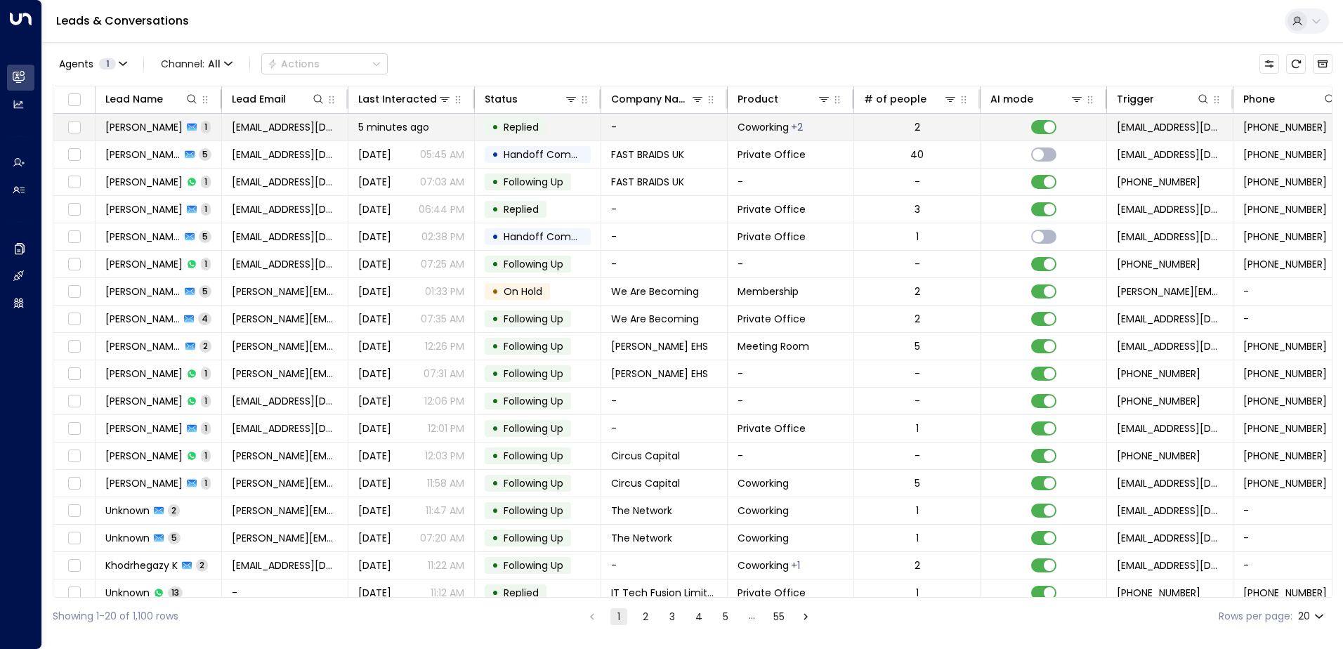
click at [378, 124] on span "5 minutes ago" at bounding box center [393, 127] width 71 height 14
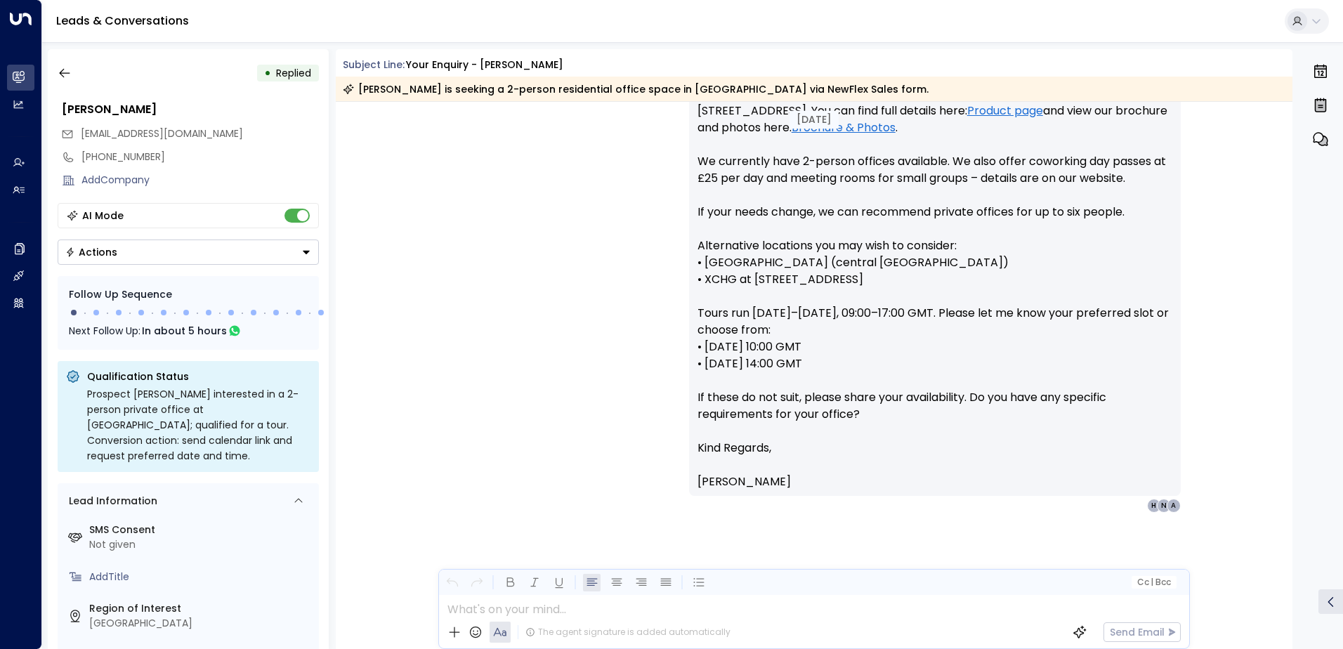
scroll to position [365, 0]
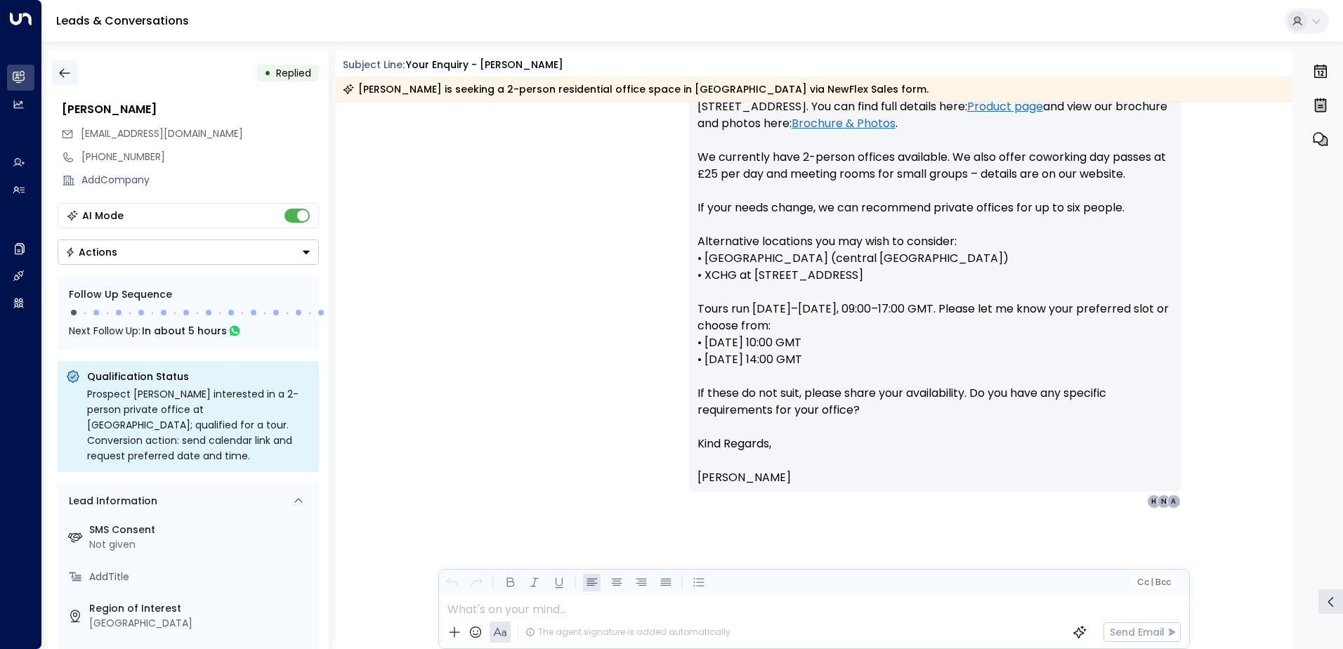
click at [61, 77] on icon "button" at bounding box center [65, 73] width 14 height 14
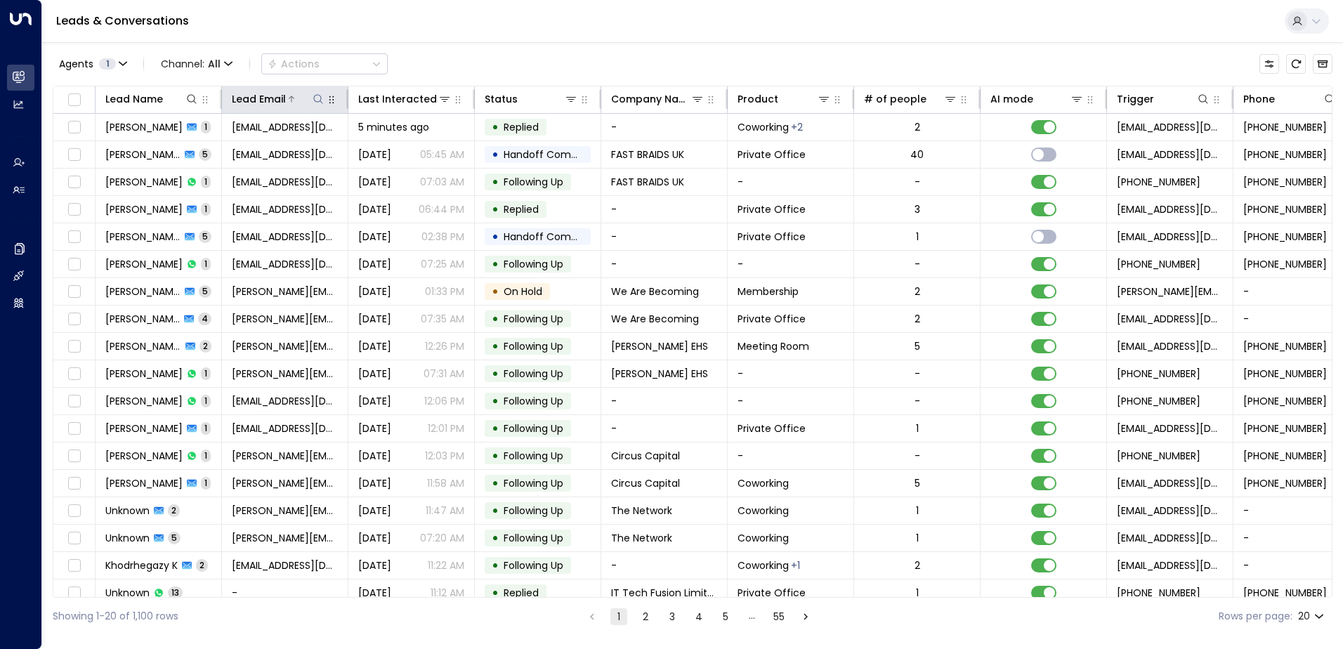
click at [321, 95] on icon at bounding box center [318, 98] width 11 height 11
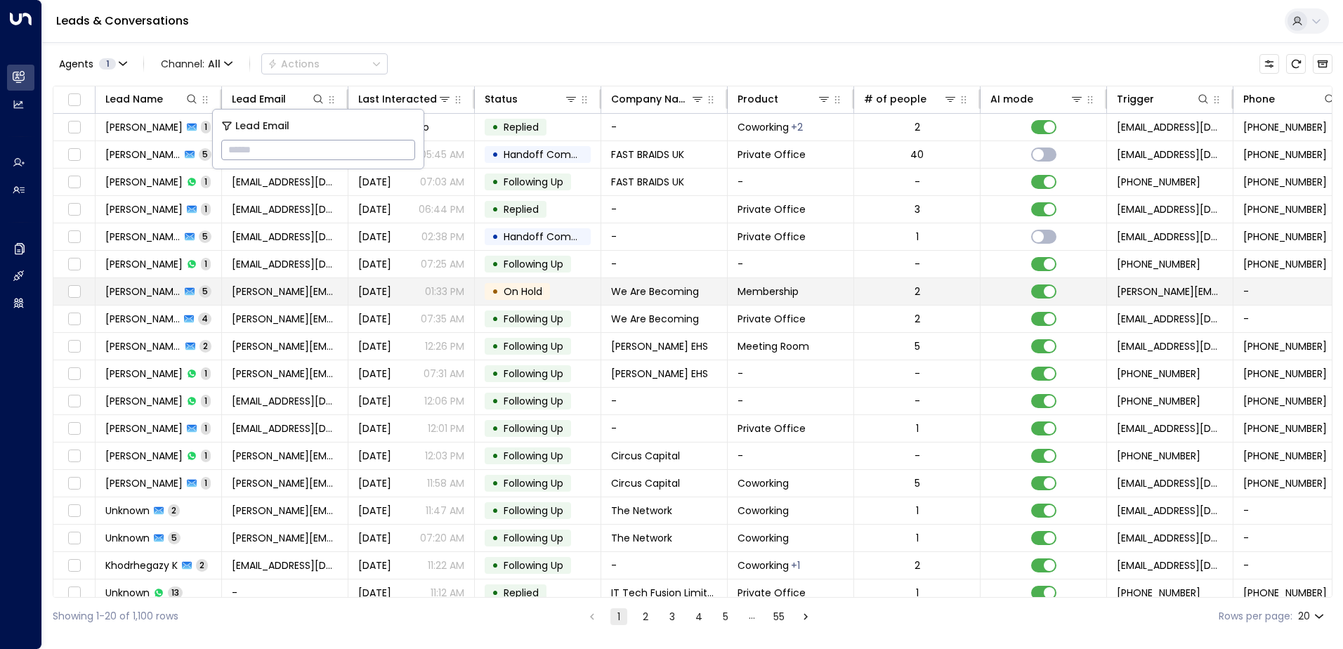
type input "**********"
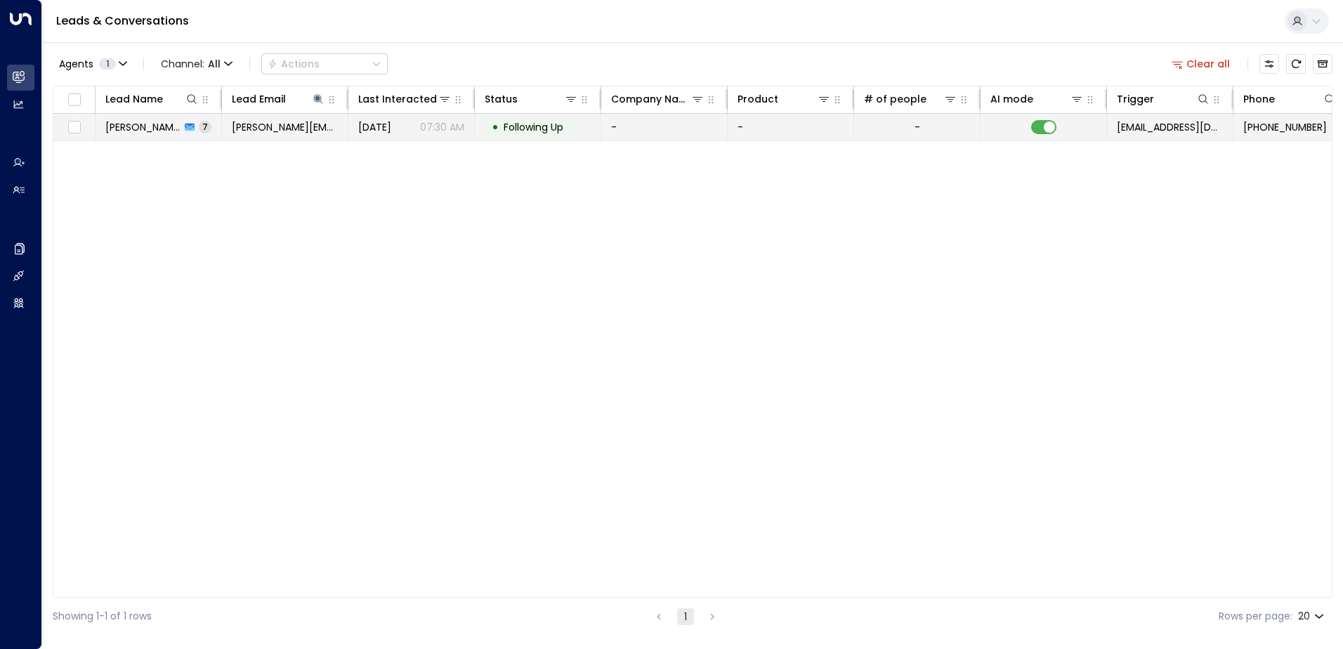
click at [535, 131] on span "Following Up" at bounding box center [534, 127] width 60 height 14
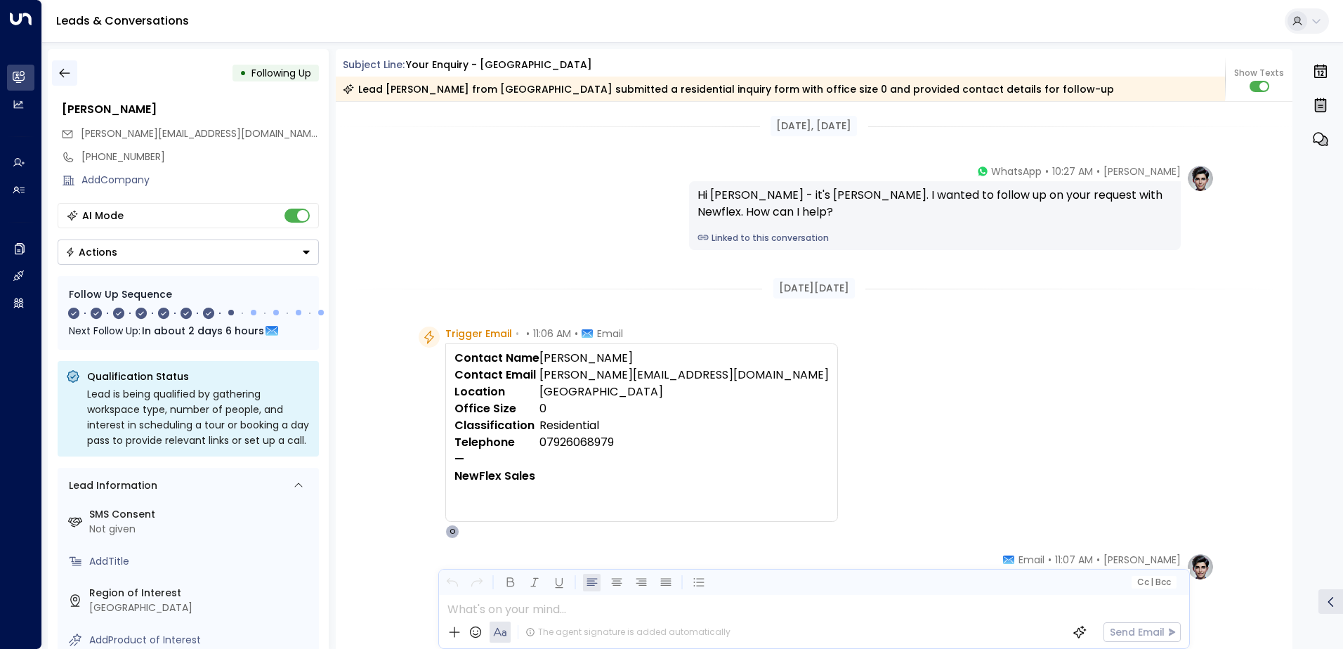
click at [65, 72] on icon "button" at bounding box center [65, 73] width 14 height 14
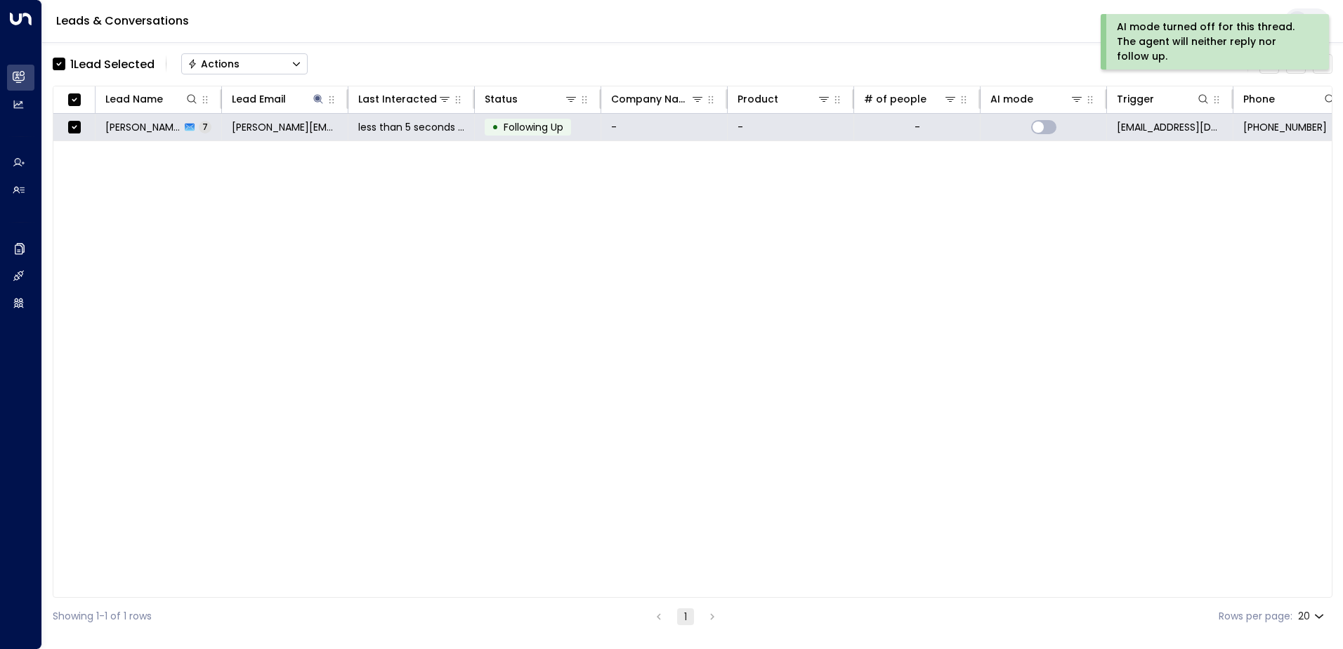
click at [223, 61] on div "Actions" at bounding box center [214, 64] width 52 height 13
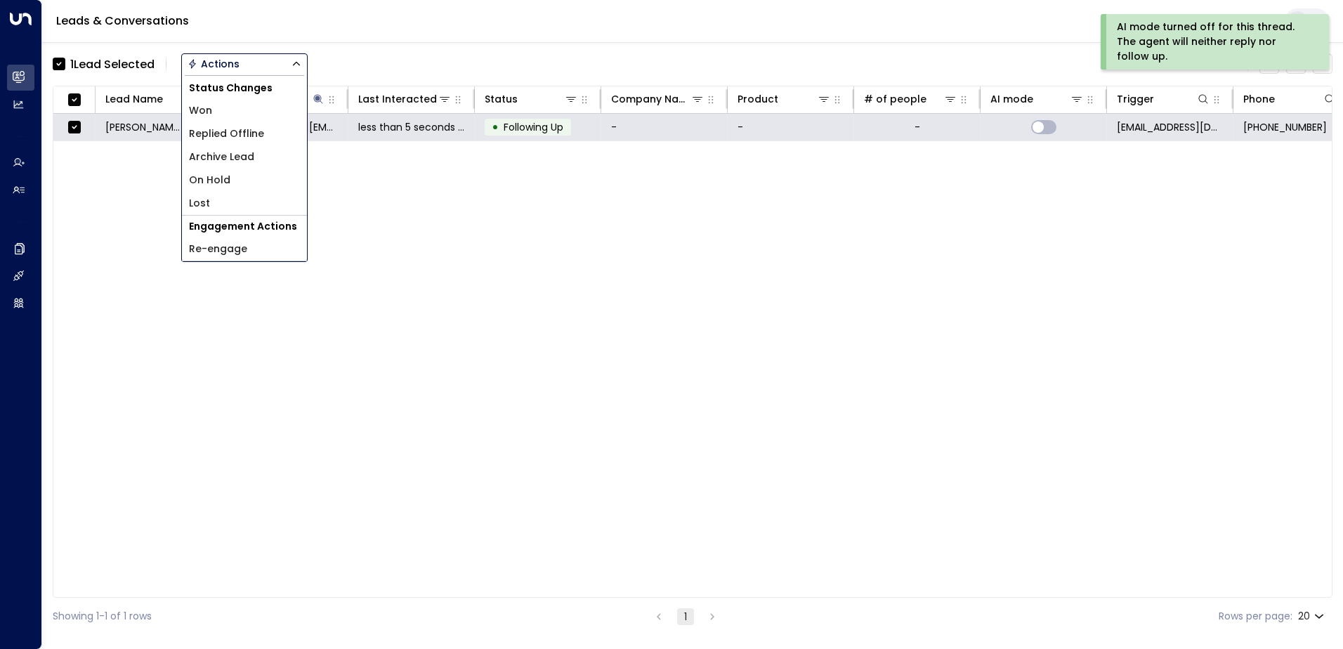
click at [216, 154] on span "Archive Lead" at bounding box center [221, 157] width 65 height 15
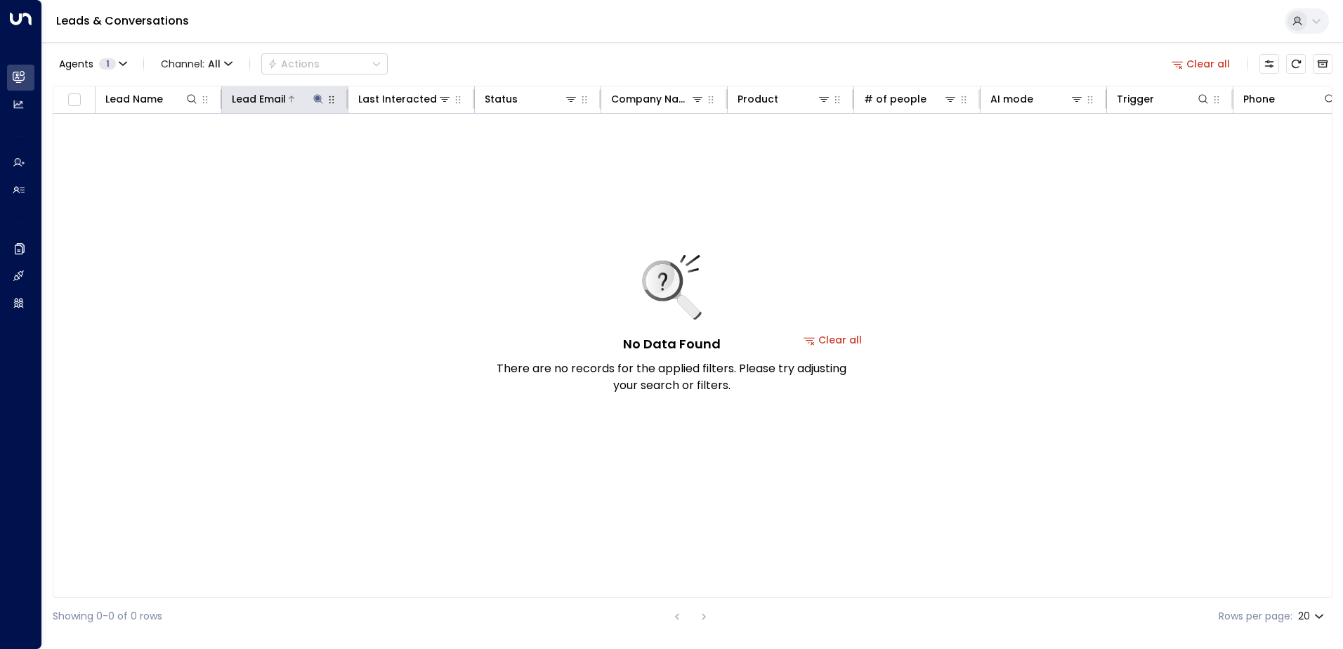
click at [319, 97] on icon at bounding box center [317, 98] width 9 height 9
click at [404, 146] on icon "button" at bounding box center [406, 149] width 9 height 9
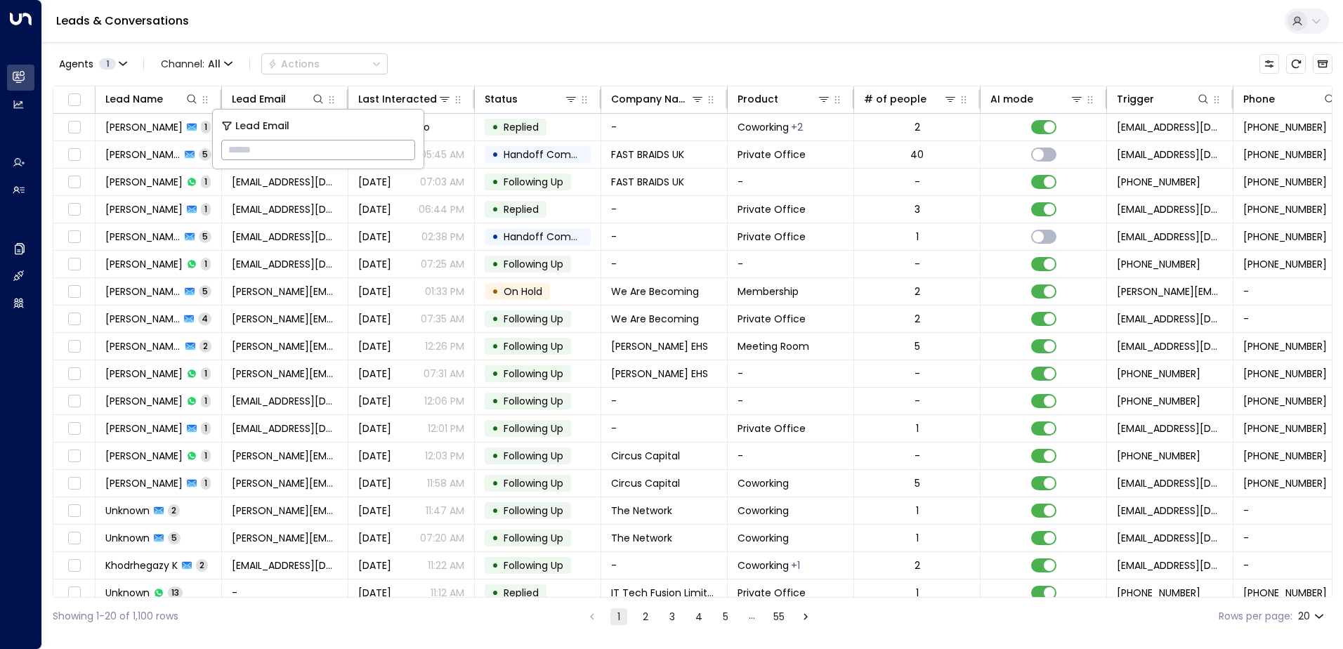
type input "**********"
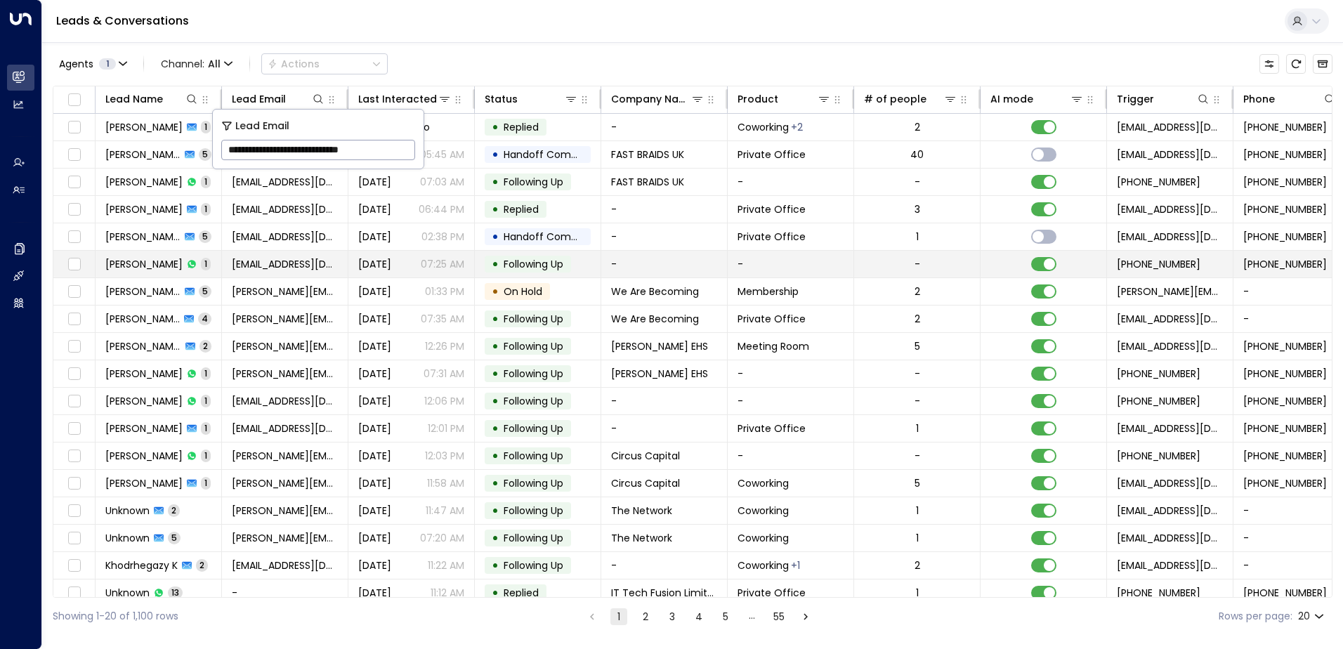
scroll to position [0, 11]
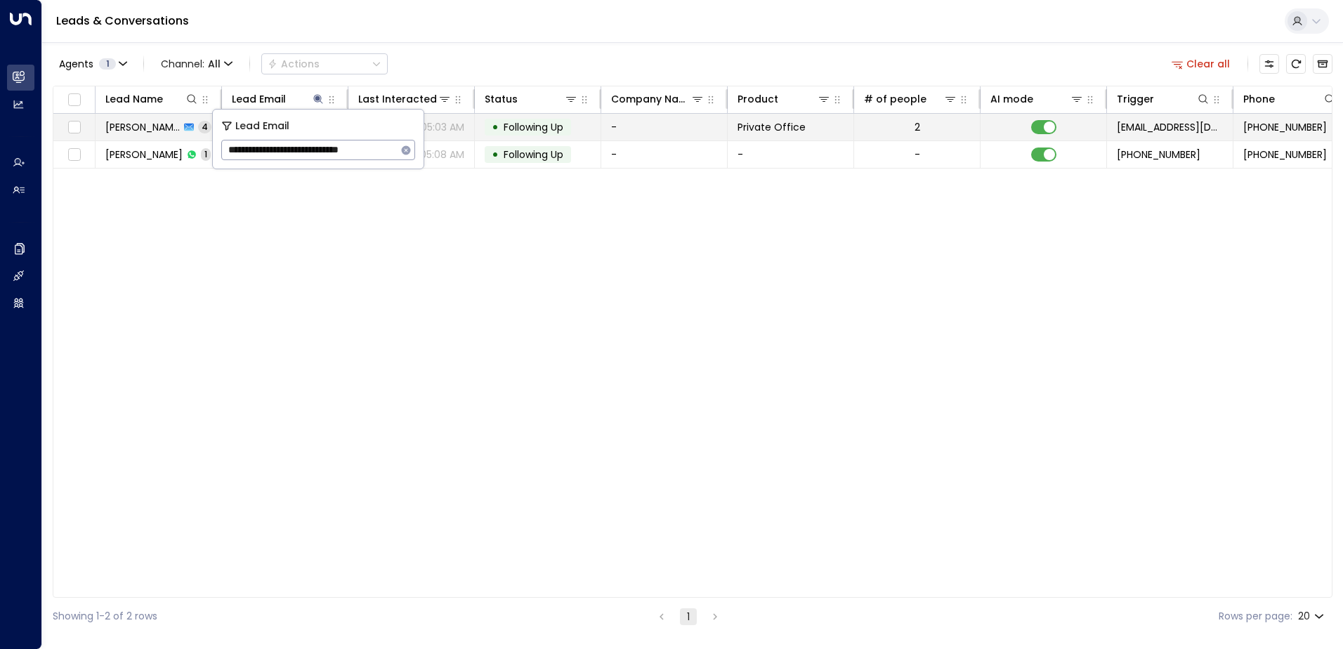
click at [526, 122] on span "Following Up" at bounding box center [534, 127] width 60 height 14
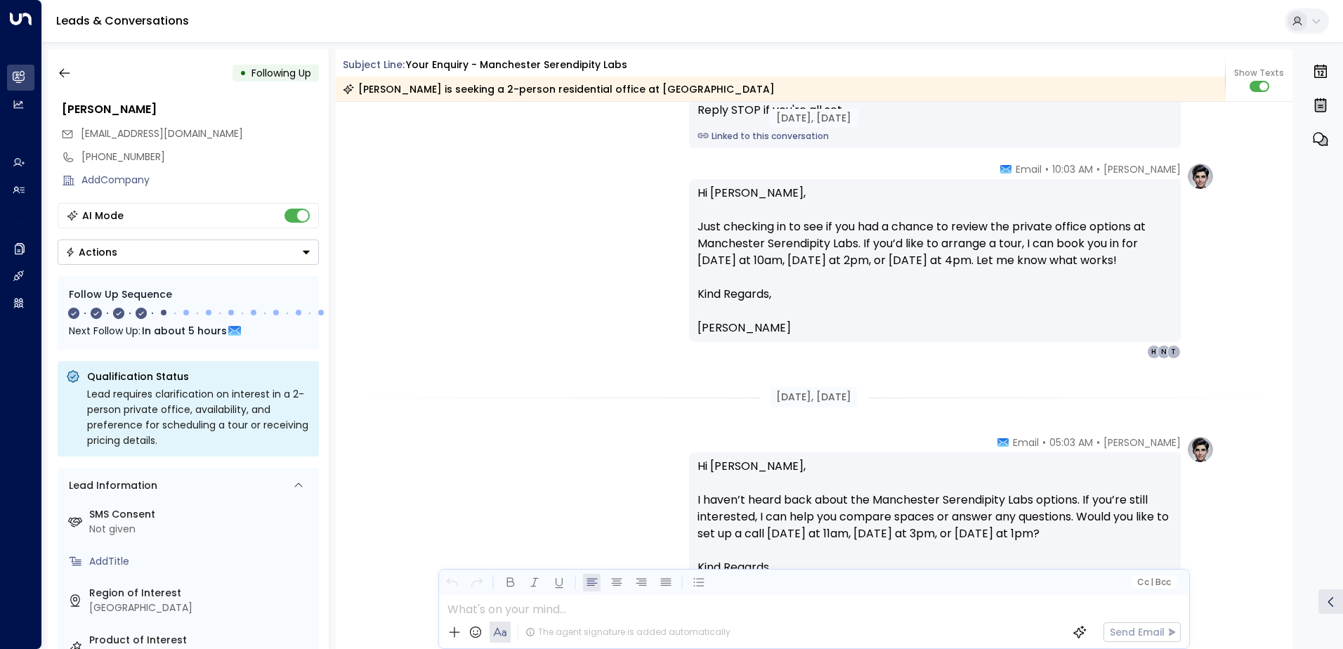
scroll to position [589, 0]
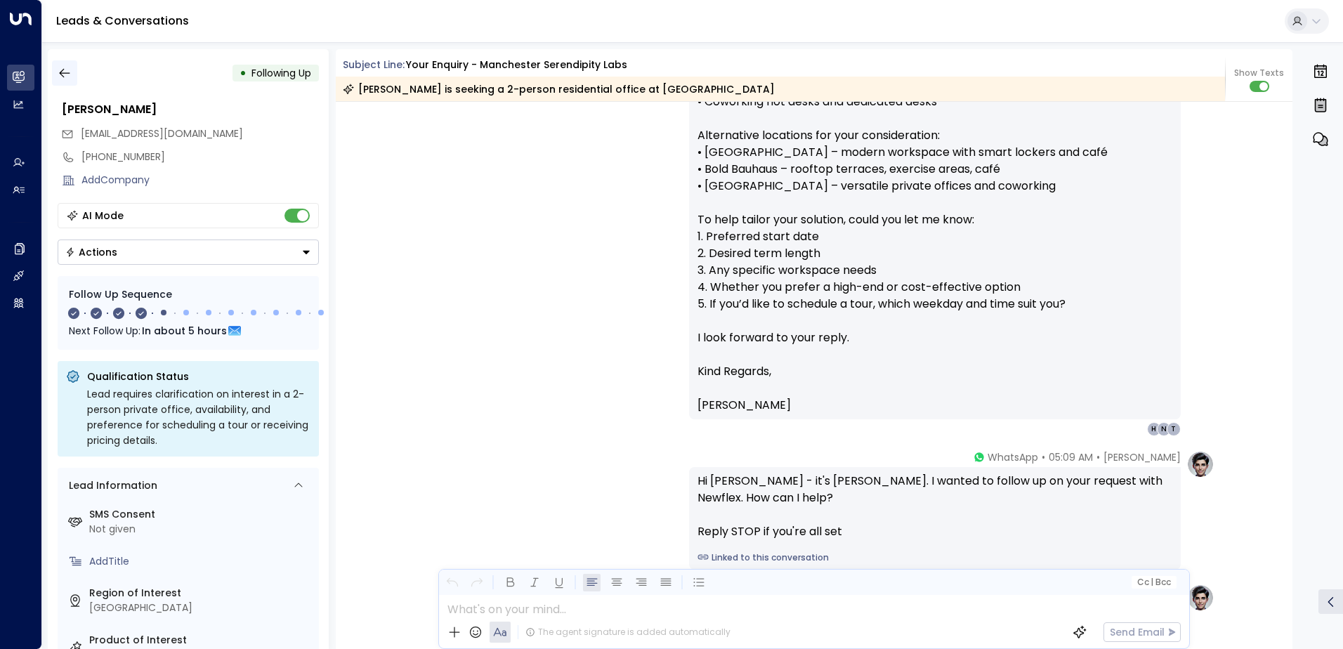
click at [63, 71] on icon "button" at bounding box center [65, 73] width 14 height 14
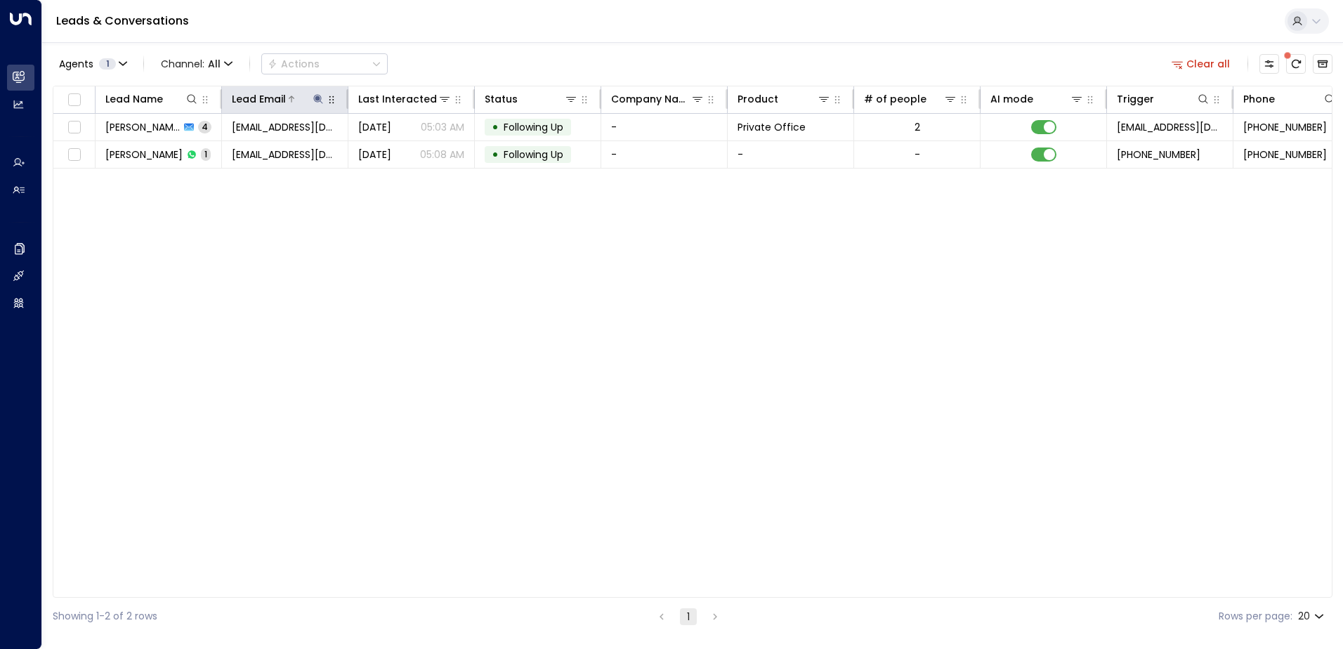
click at [314, 96] on icon at bounding box center [318, 98] width 11 height 11
click at [405, 150] on icon "button" at bounding box center [405, 150] width 11 height 11
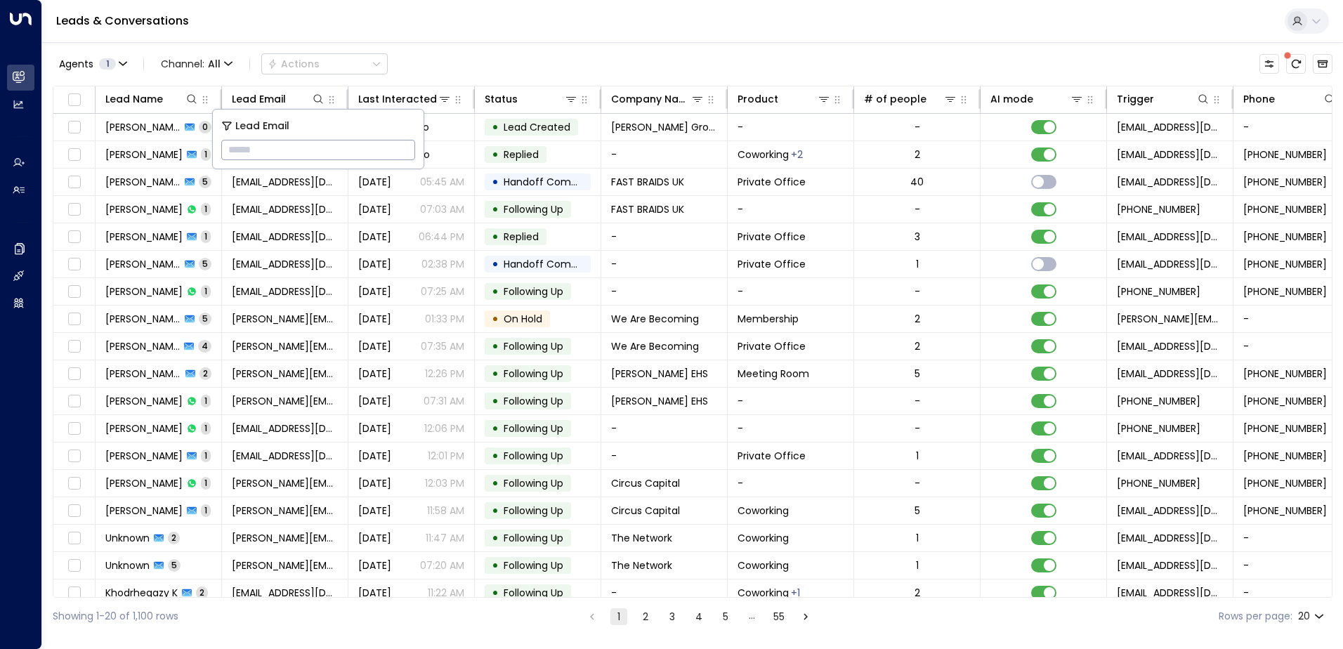
type input "**********"
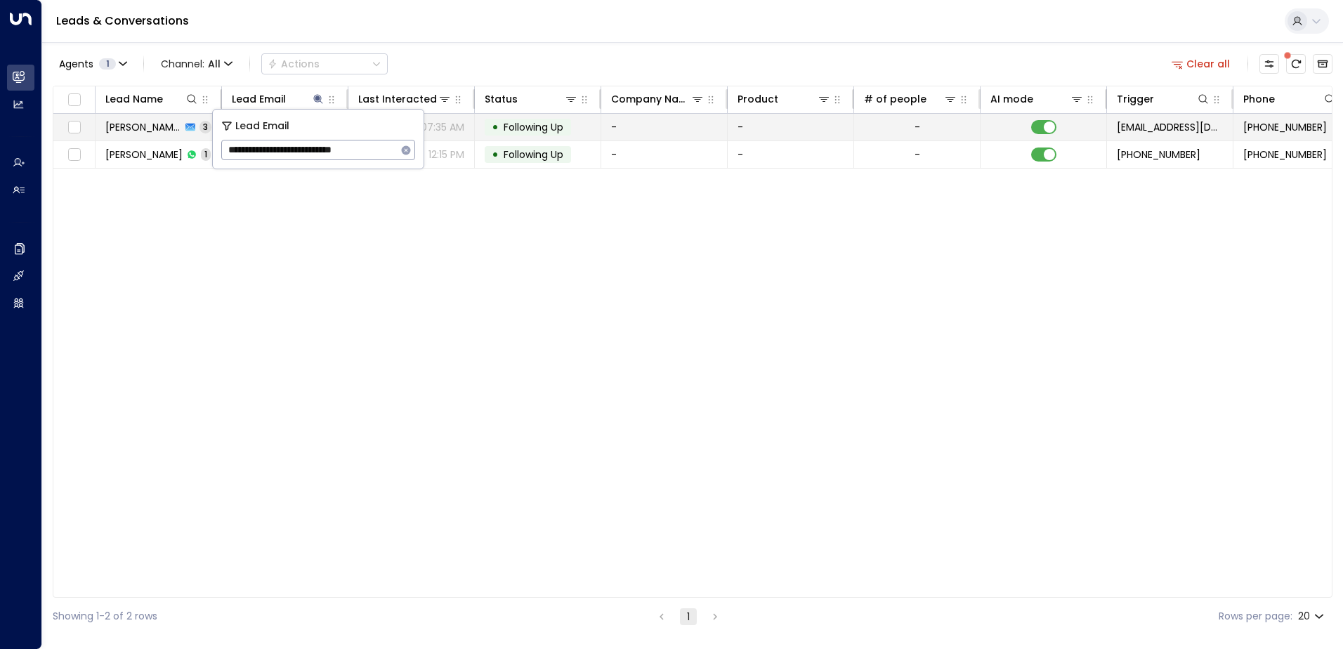
click at [511, 129] on span "Following Up" at bounding box center [534, 127] width 60 height 14
